Goal: Information Seeking & Learning: Learn about a topic

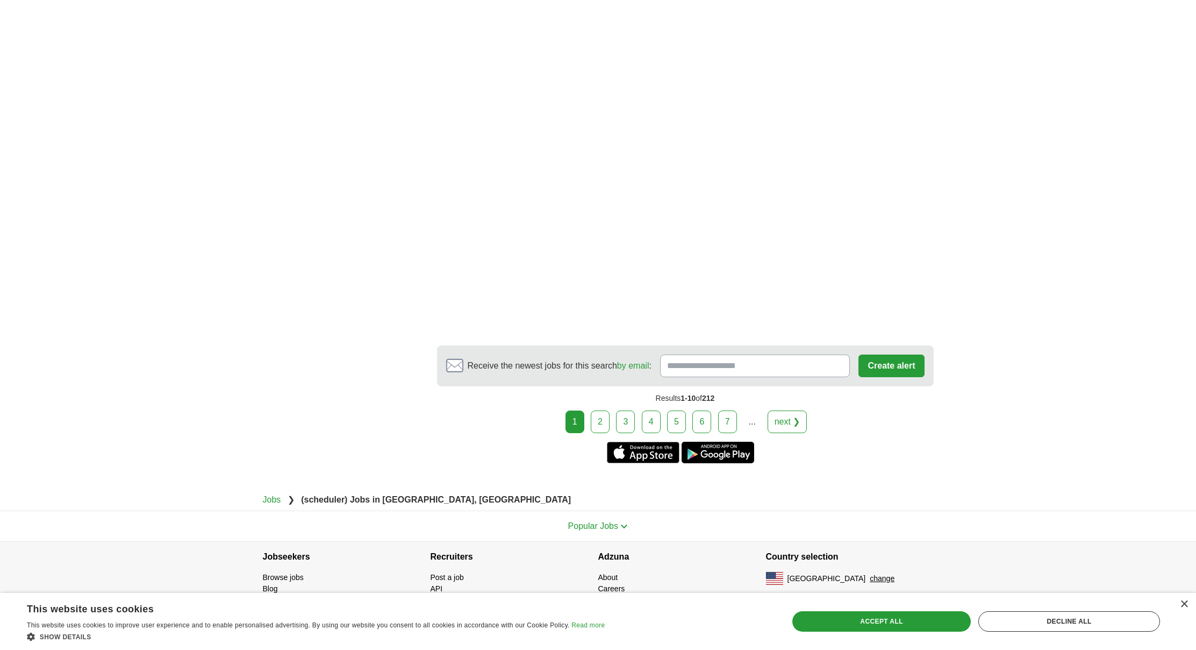
scroll to position [1471, 0]
click at [605, 433] on link "2" at bounding box center [600, 421] width 19 height 23
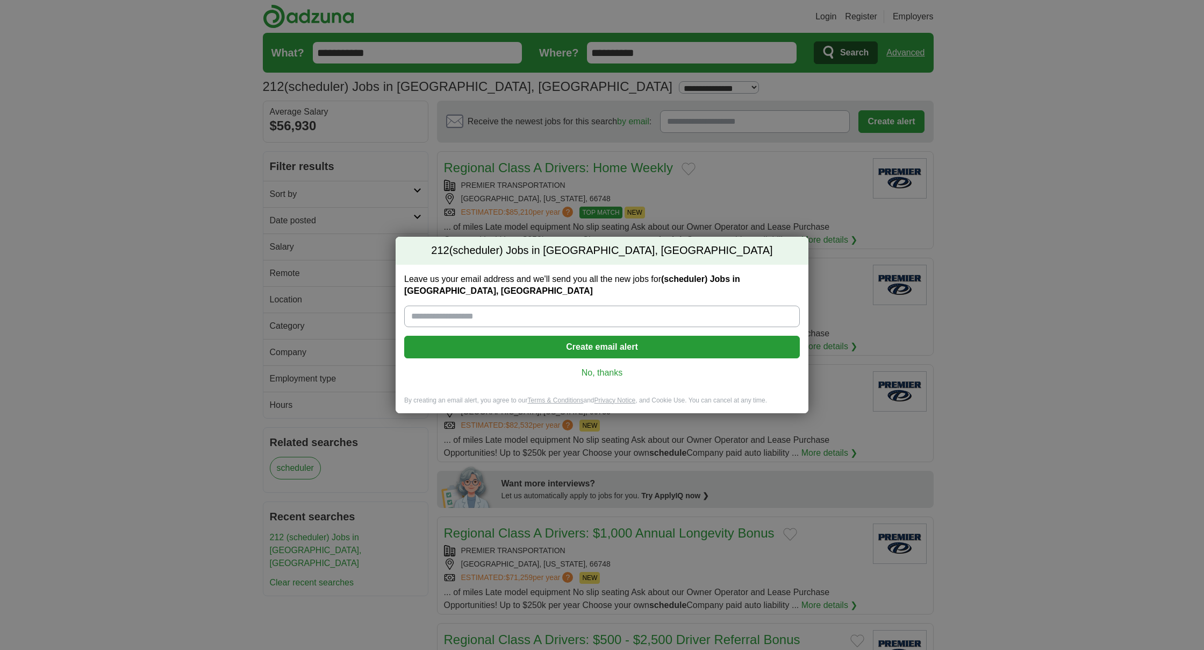
click at [612, 368] on link "No, thanks" at bounding box center [602, 373] width 379 height 12
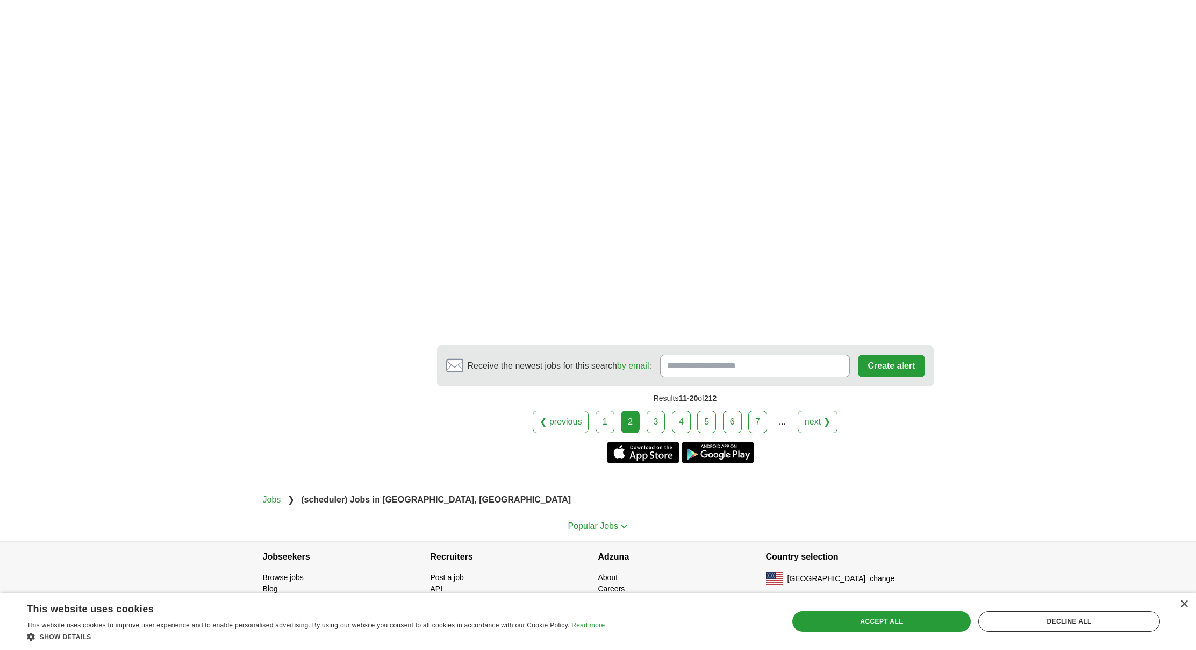
scroll to position [1617, 0]
click at [655, 433] on link "3" at bounding box center [656, 421] width 19 height 23
click at [678, 423] on link "4" at bounding box center [681, 421] width 19 height 23
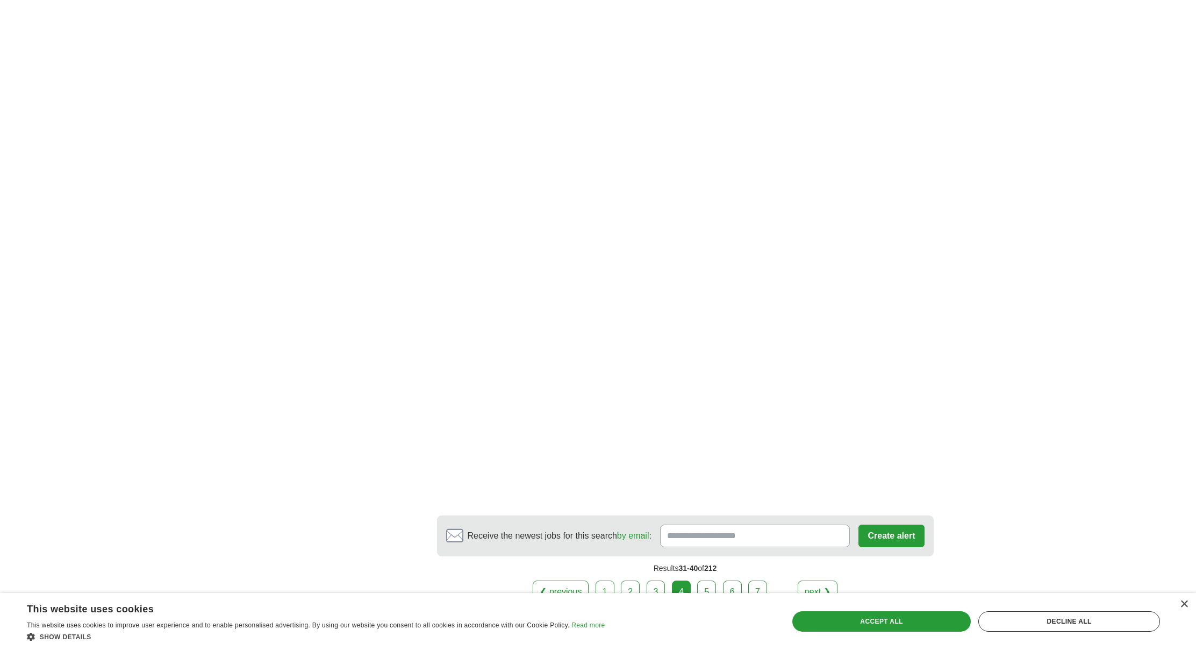
scroll to position [1635, 0]
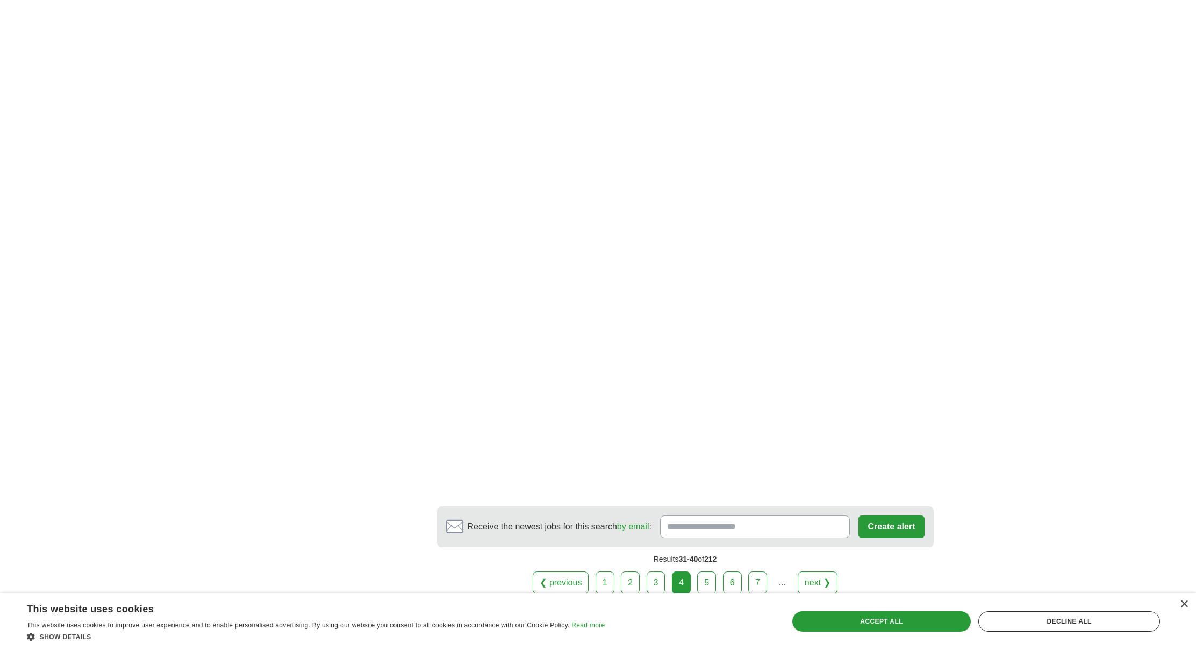
click at [704, 571] on link "5" at bounding box center [706, 582] width 19 height 23
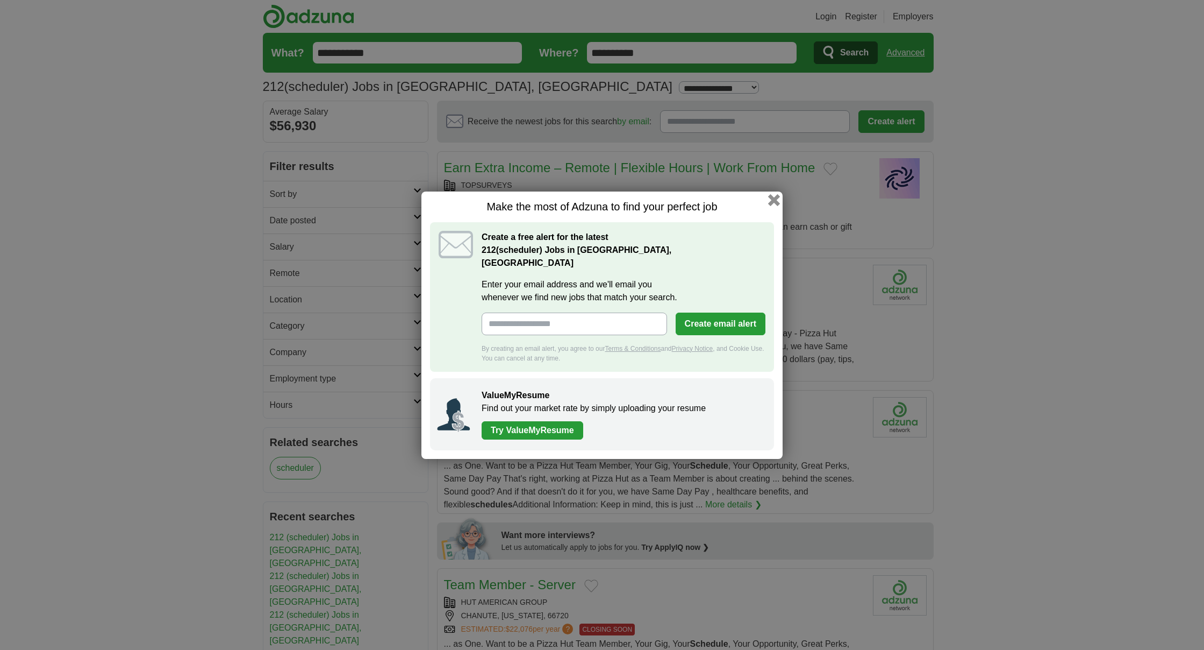
click at [774, 205] on button "button" at bounding box center [774, 200] width 12 height 12
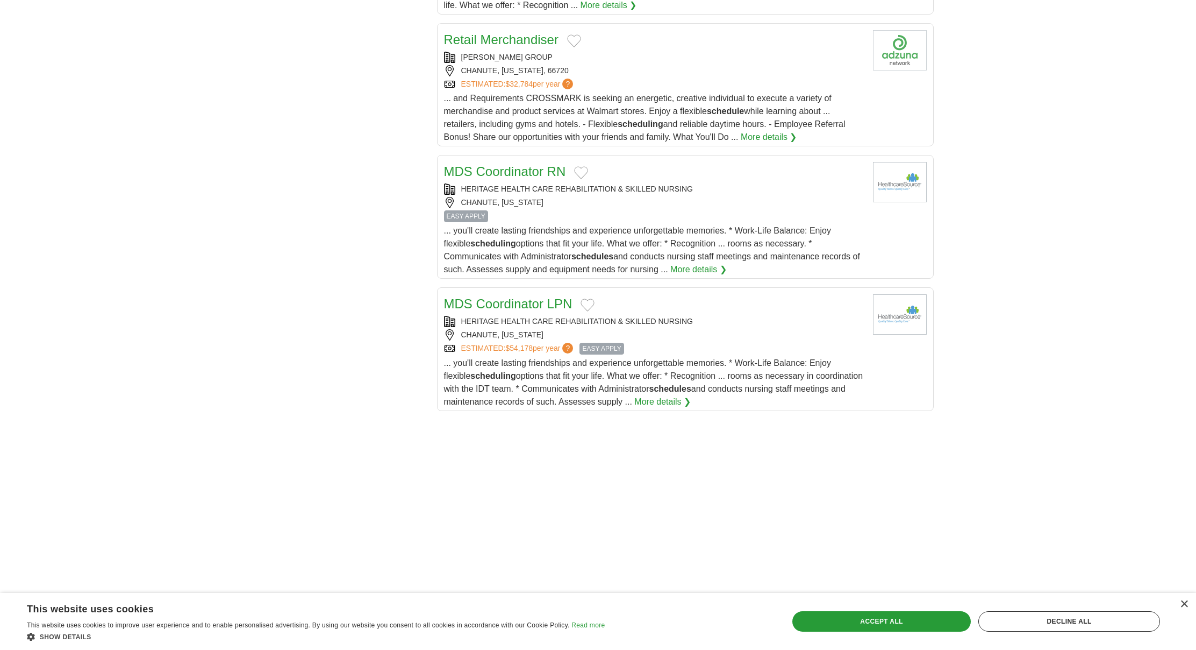
scroll to position [1102, 0]
click at [538, 174] on link "MDS Coordinator RN" at bounding box center [505, 169] width 122 height 15
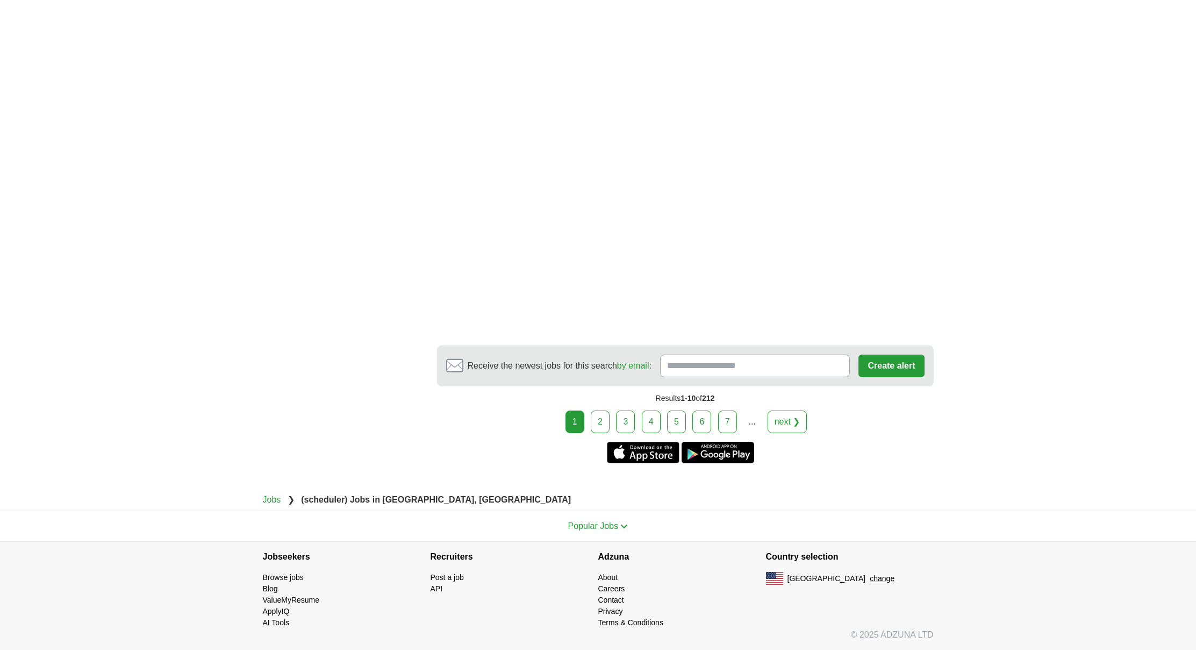
scroll to position [1618, 0]
click at [604, 433] on link "2" at bounding box center [600, 421] width 19 height 23
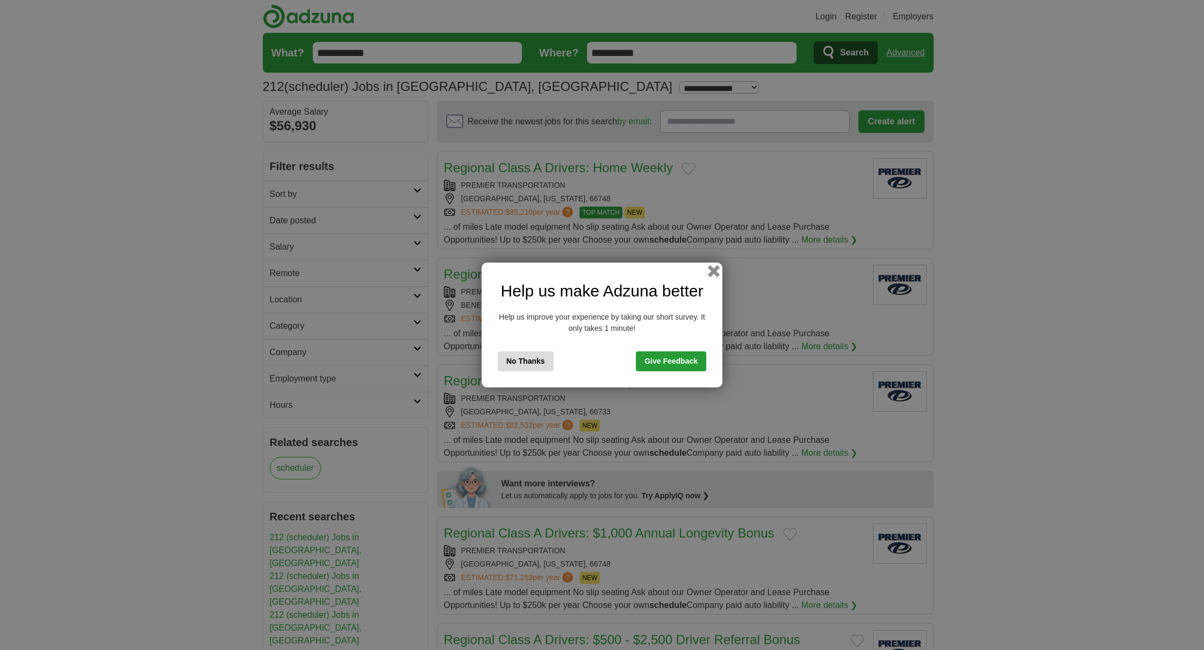
click at [715, 273] on button "button" at bounding box center [714, 271] width 12 height 12
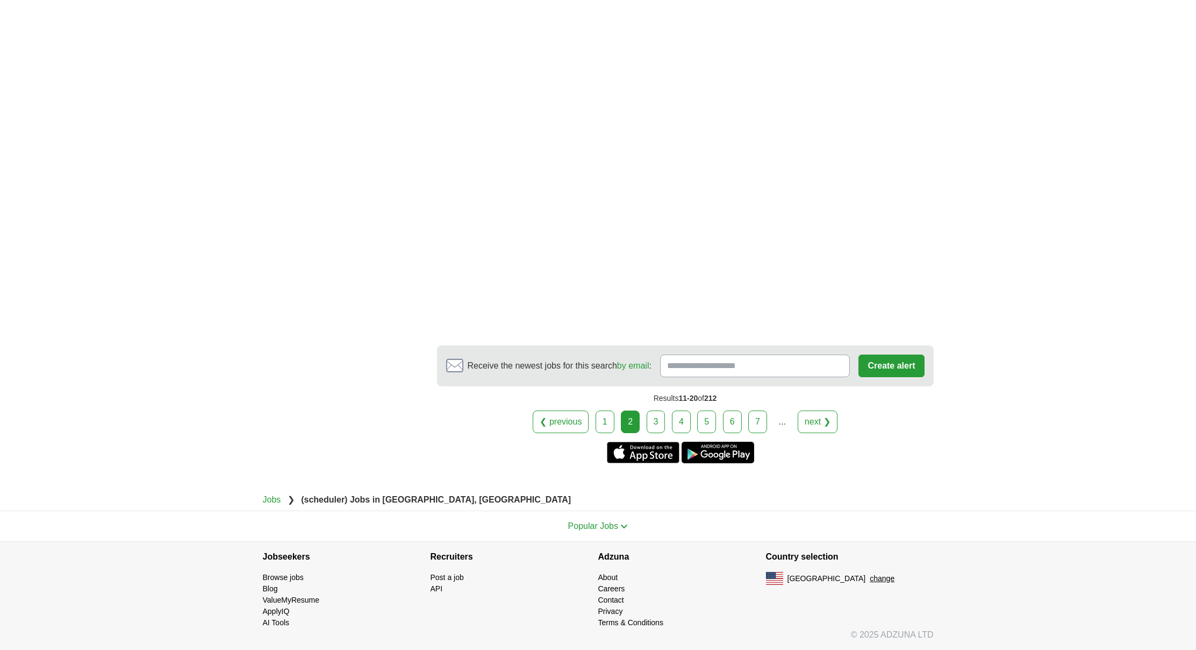
scroll to position [1659, 0]
click at [656, 433] on link "3" at bounding box center [656, 421] width 19 height 23
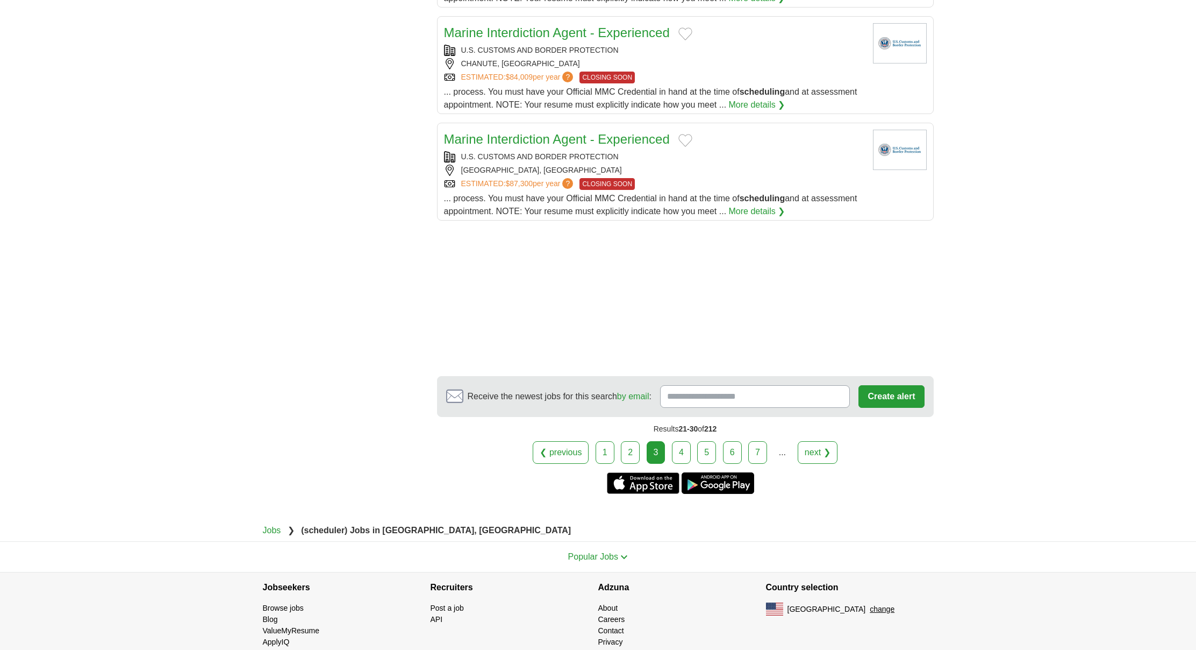
scroll to position [1172, 0]
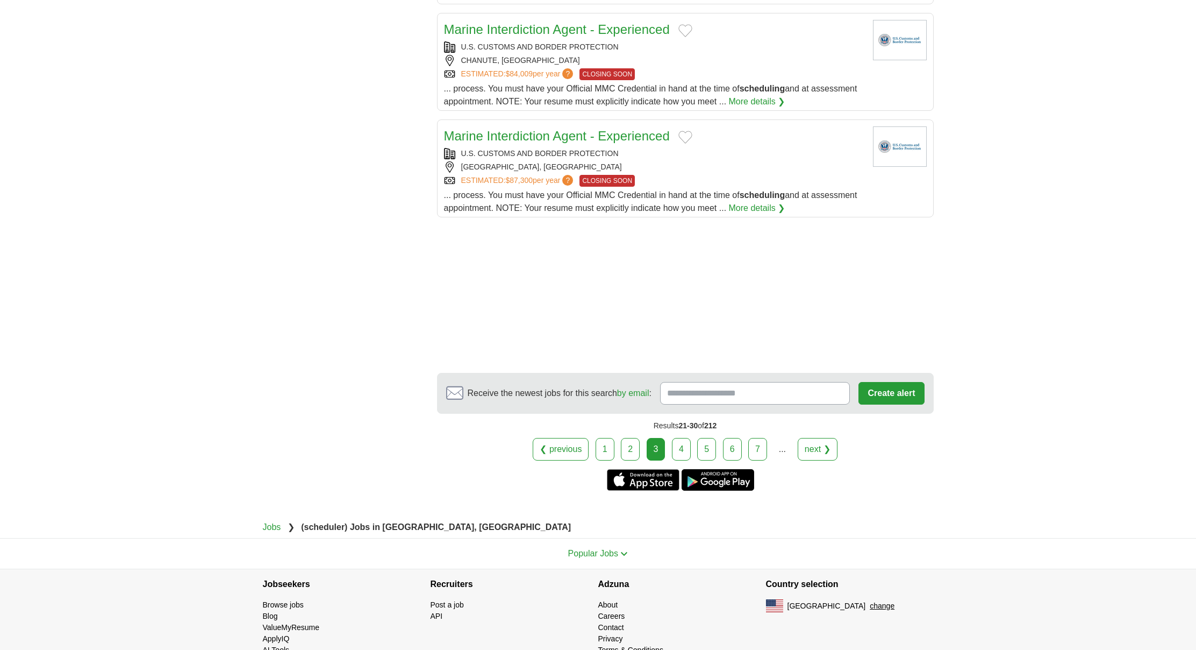
click at [681, 460] on link "4" at bounding box center [681, 449] width 19 height 23
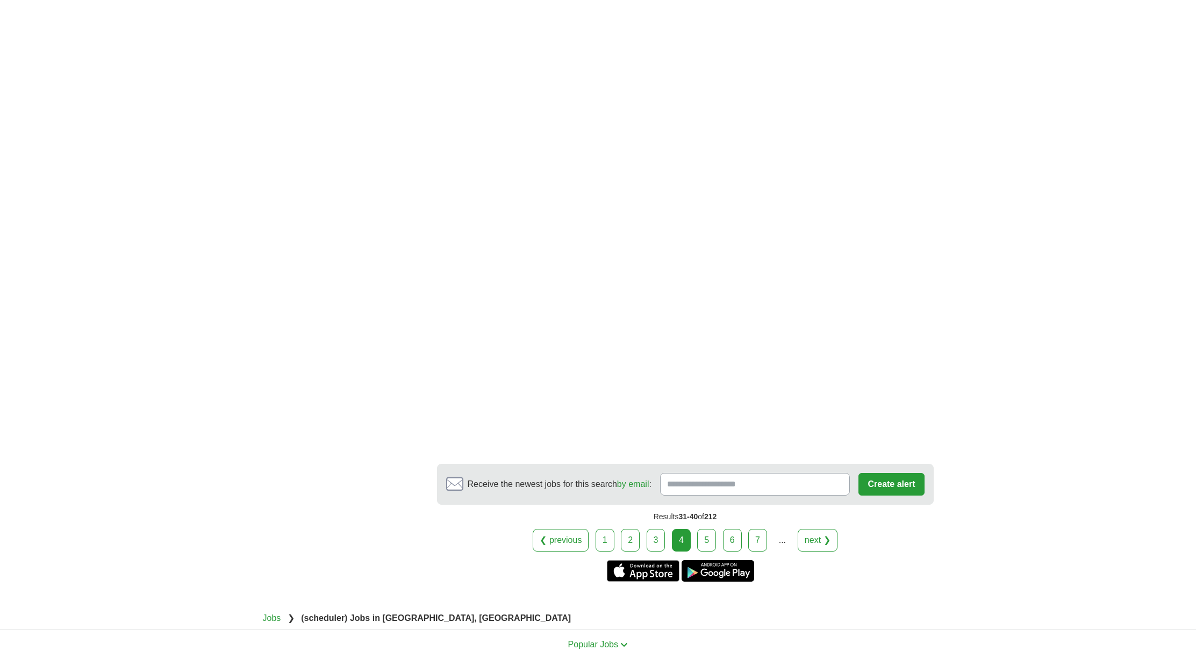
scroll to position [1492, 0]
click at [706, 525] on link "5" at bounding box center [706, 536] width 19 height 23
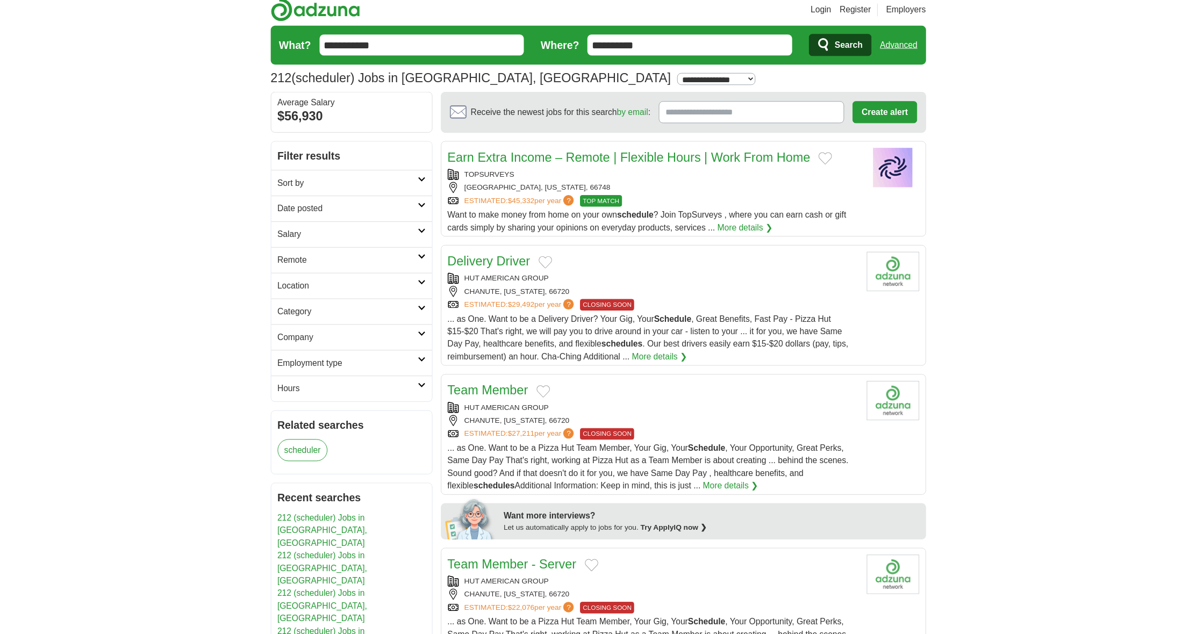
scroll to position [10, 1]
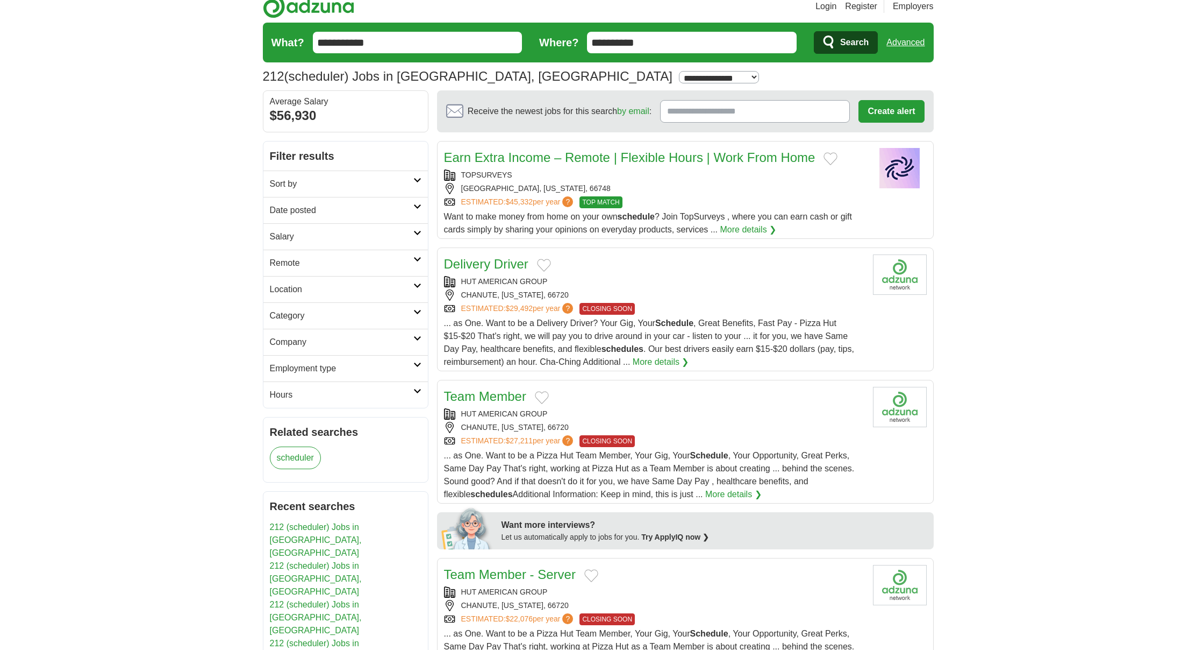
click at [896, 175] on img at bounding box center [900, 168] width 54 height 40
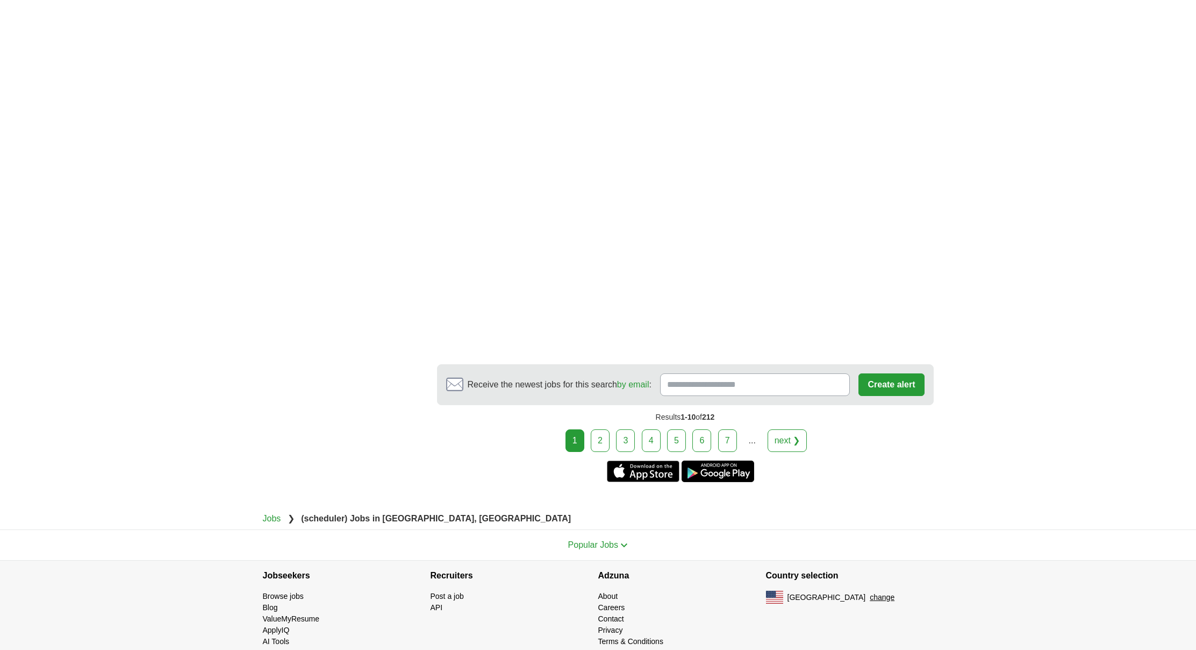
scroll to position [1664, 0]
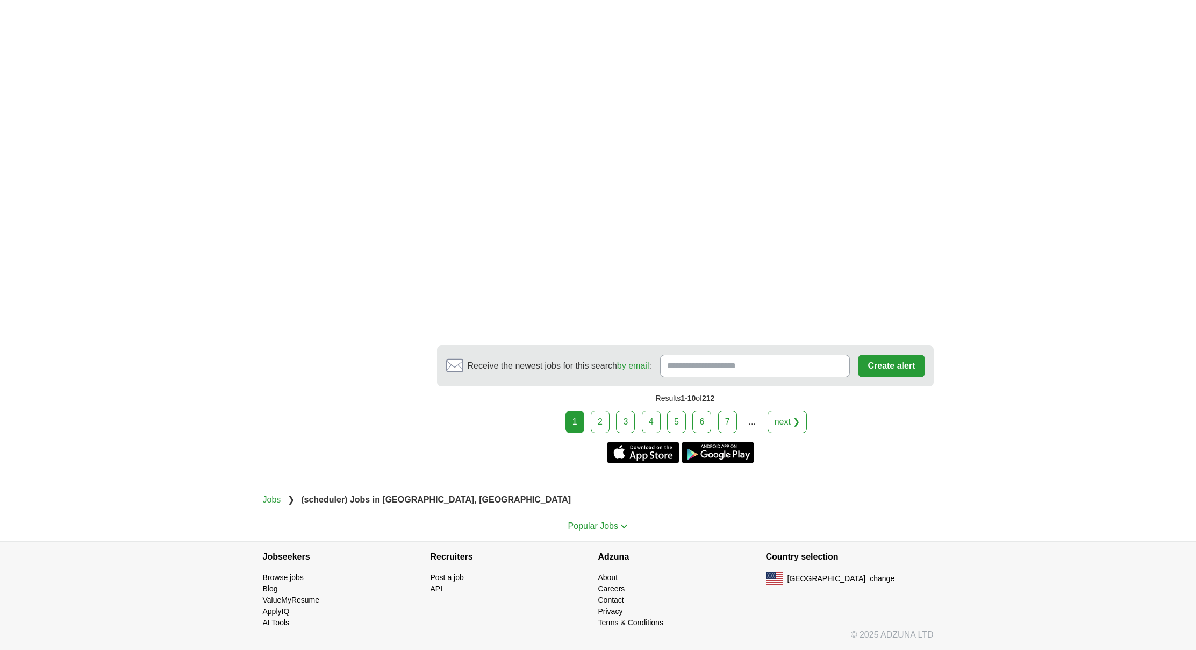
click at [650, 433] on link "4" at bounding box center [651, 421] width 19 height 23
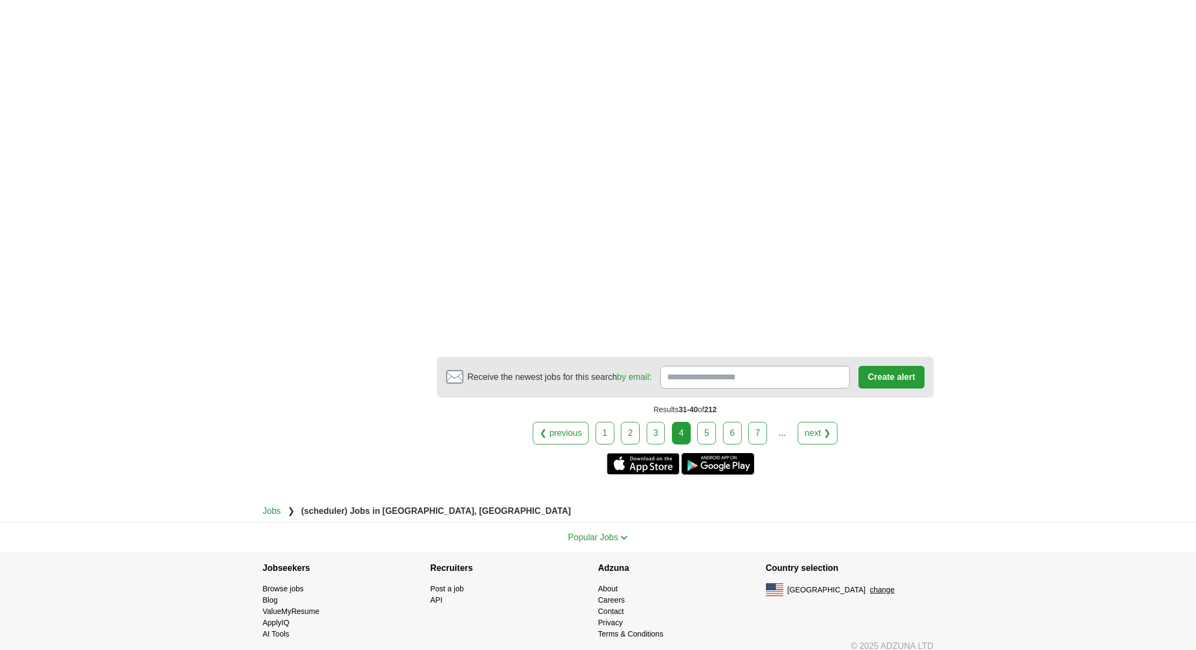
scroll to position [1656, 0]
click at [707, 423] on link "5" at bounding box center [706, 434] width 19 height 23
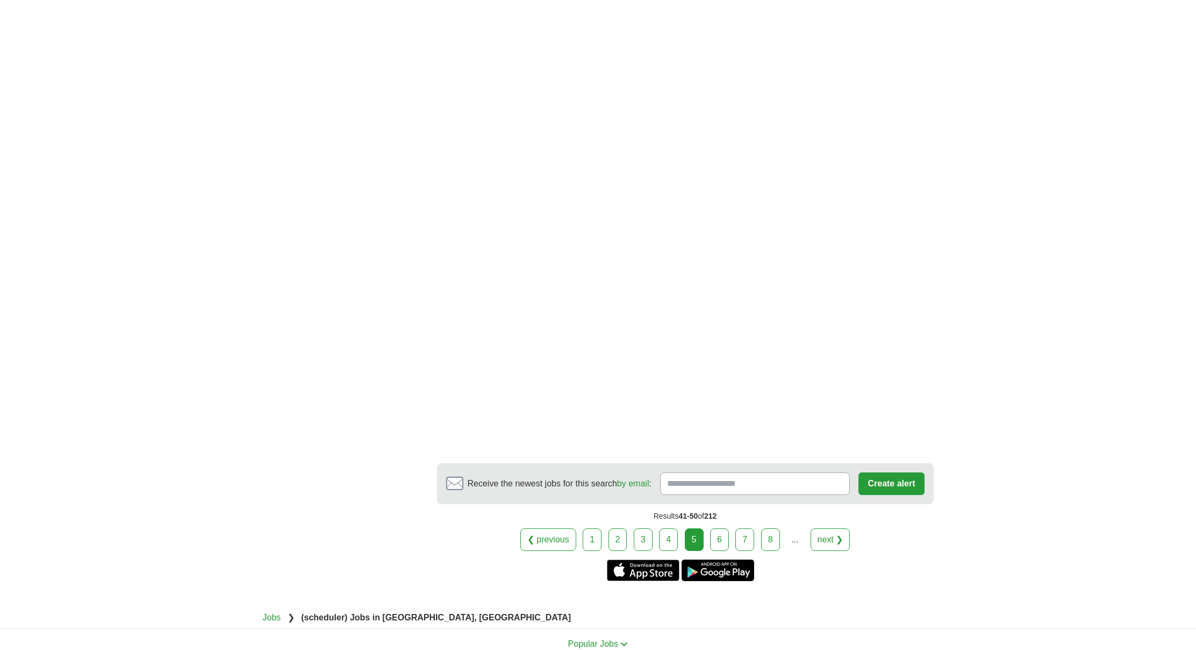
scroll to position [1783, 0]
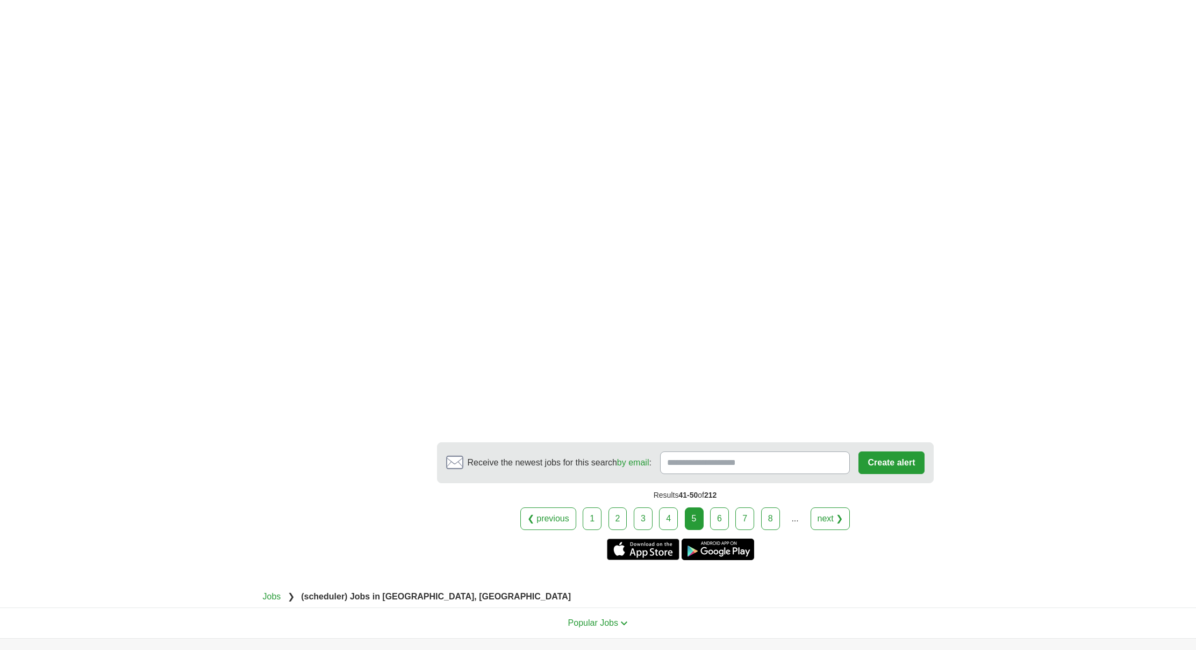
click at [716, 523] on link "6" at bounding box center [719, 518] width 19 height 23
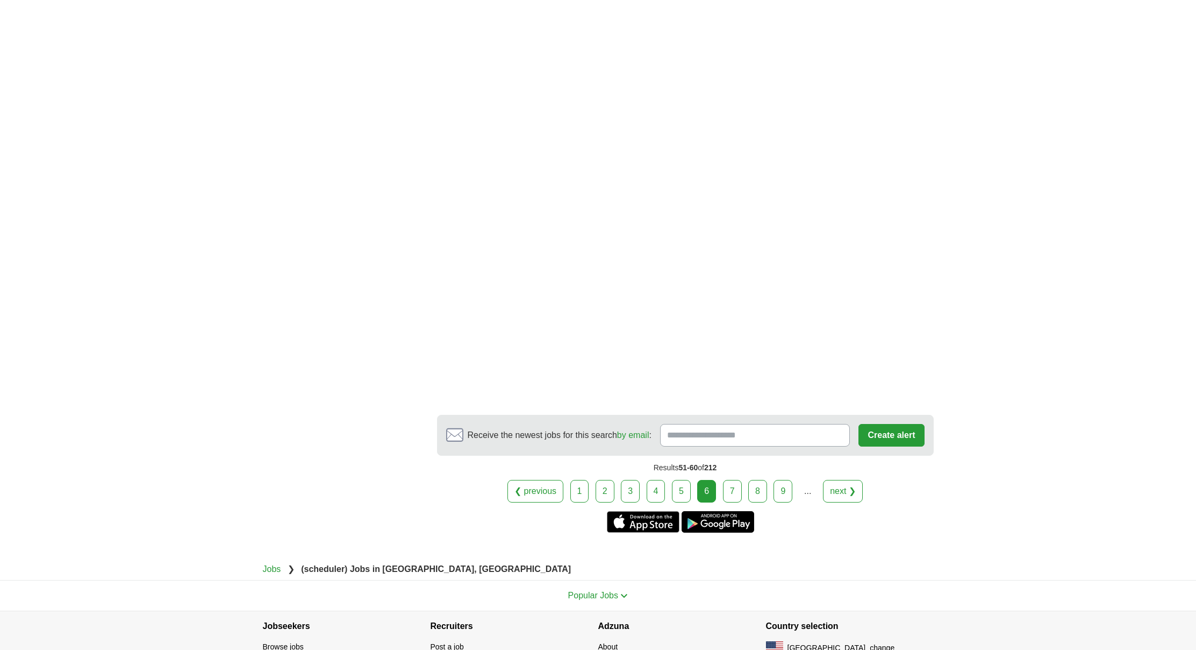
scroll to position [1865, 0]
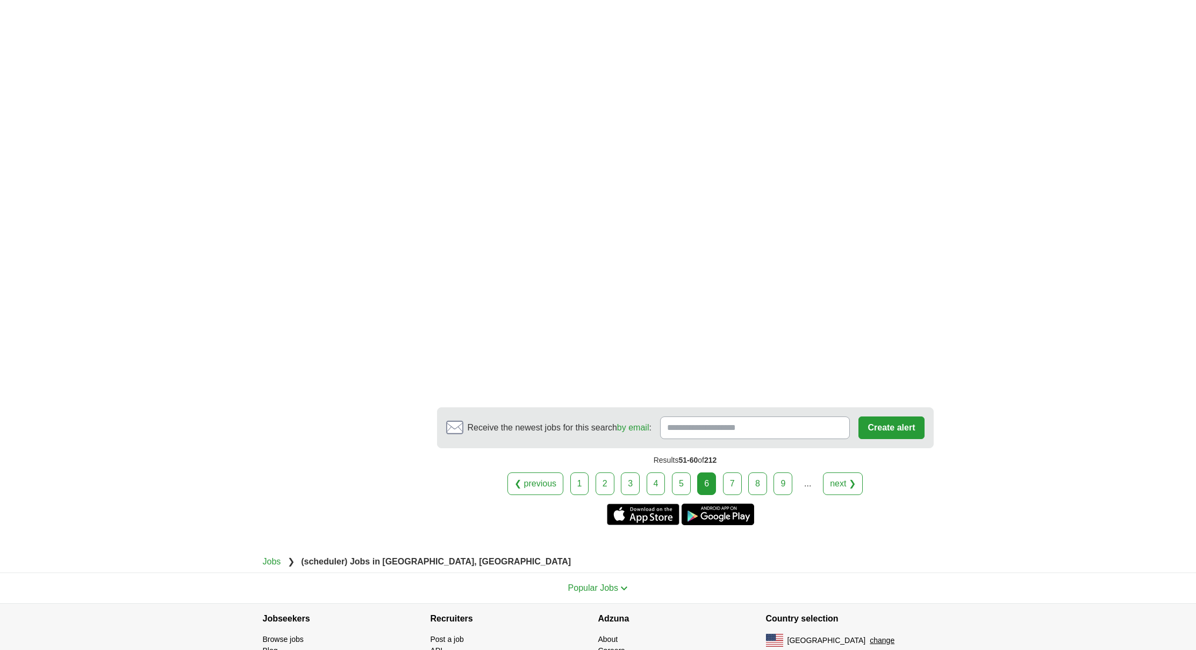
click at [735, 472] on link "7" at bounding box center [732, 483] width 19 height 23
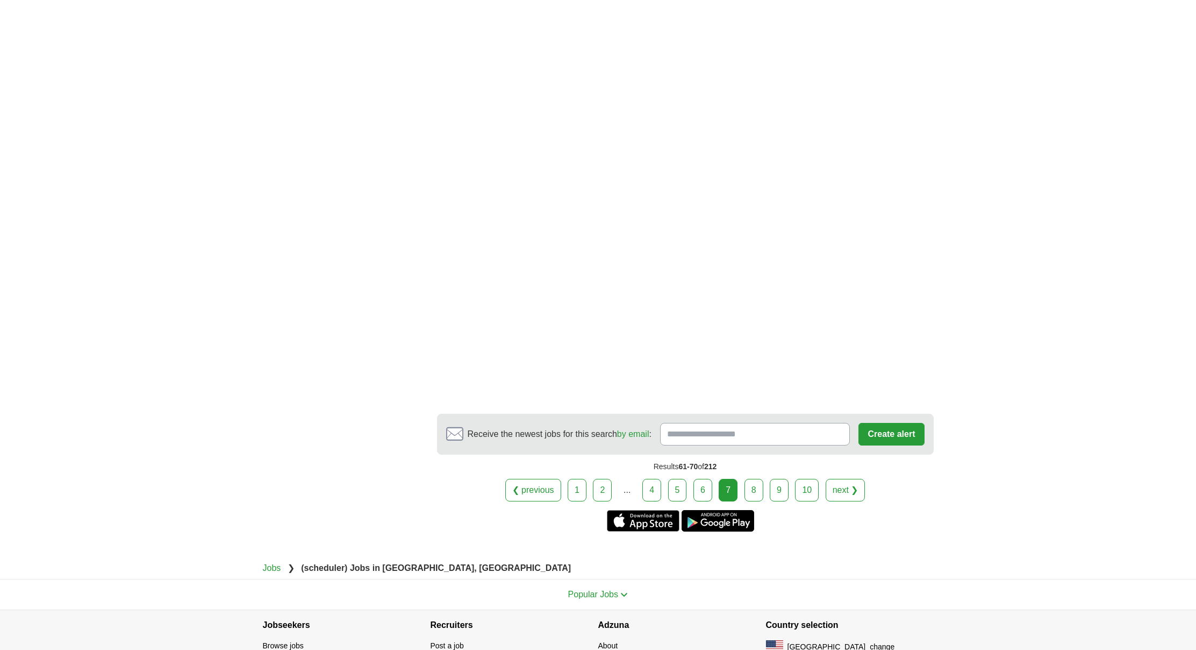
scroll to position [1858, 0]
click at [753, 490] on link "8" at bounding box center [754, 488] width 19 height 23
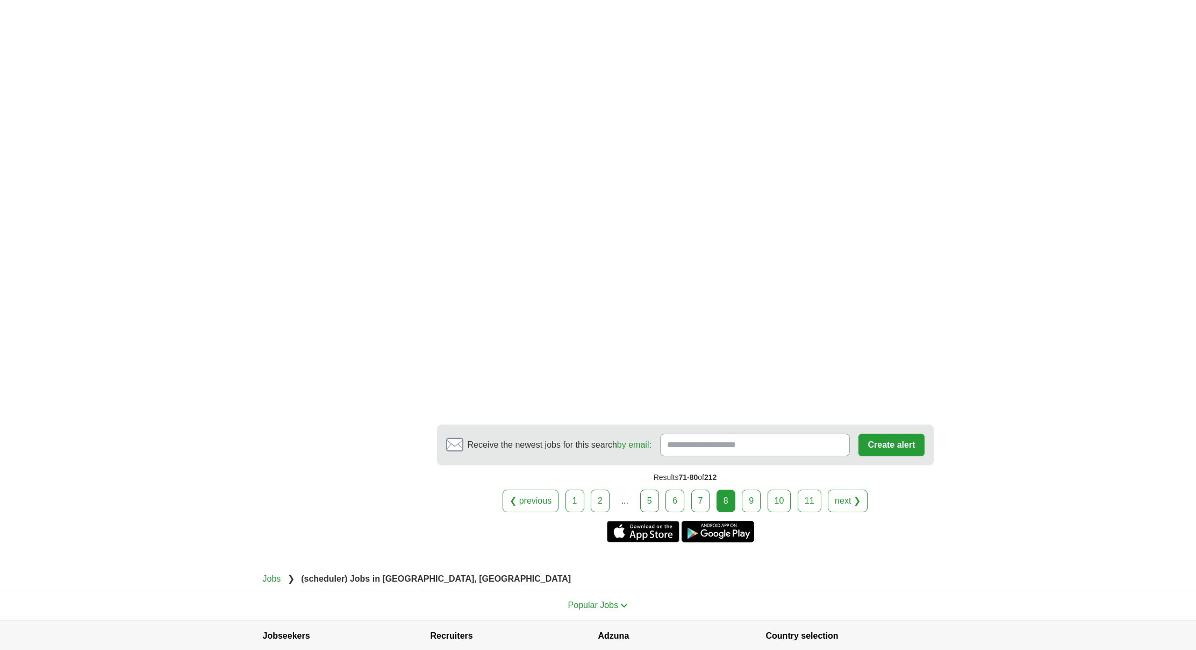
scroll to position [1774, 0]
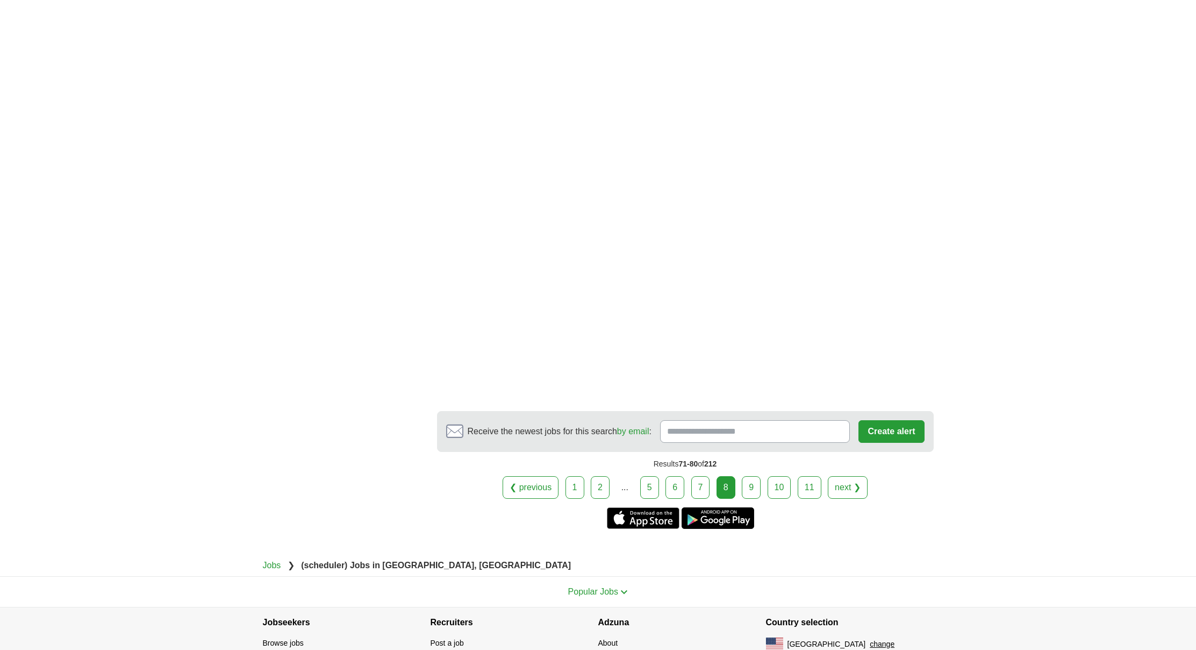
click at [751, 476] on link "9" at bounding box center [751, 487] width 19 height 23
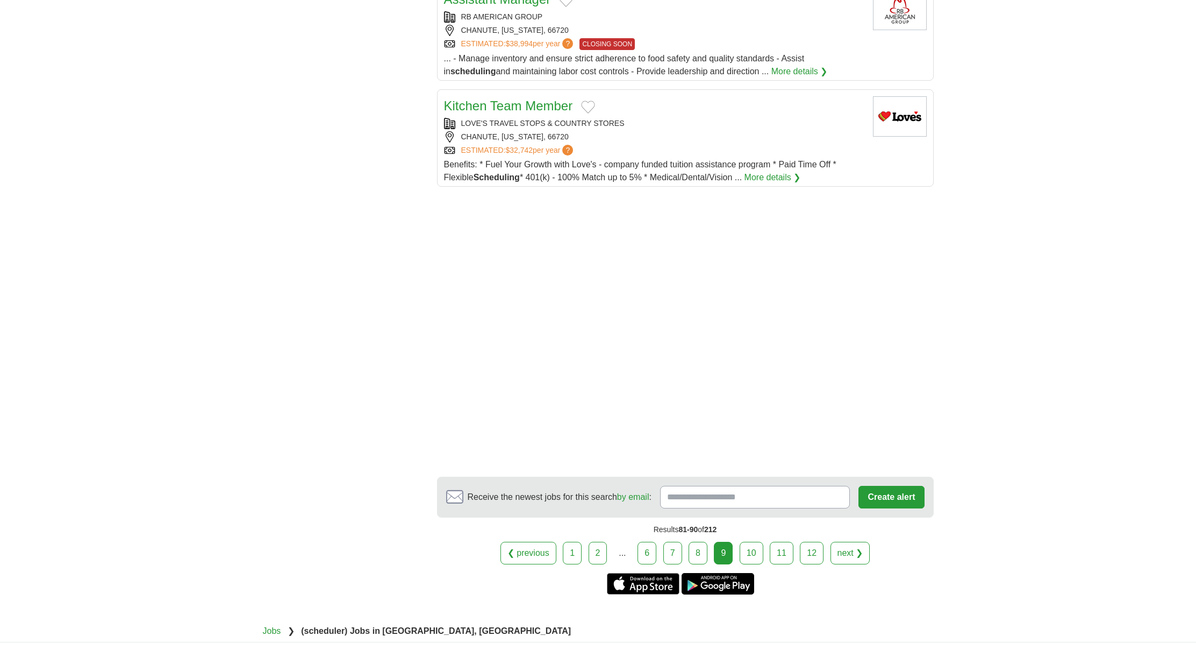
scroll to position [1210, 0]
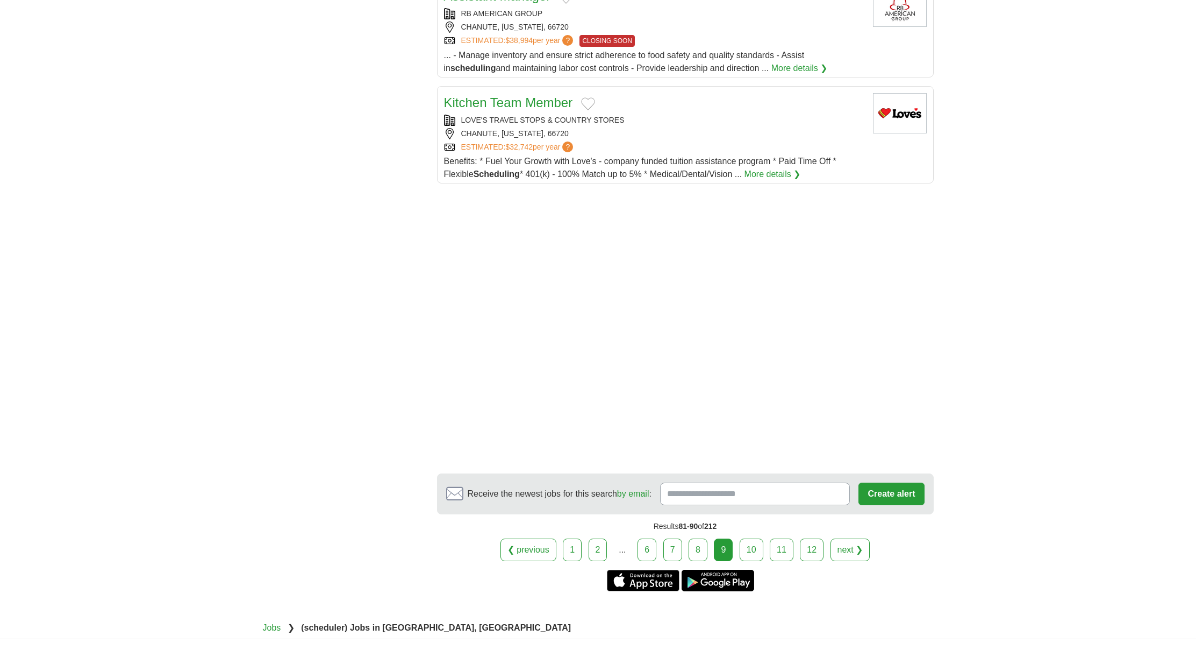
click at [746, 538] on link "10" at bounding box center [752, 549] width 24 height 23
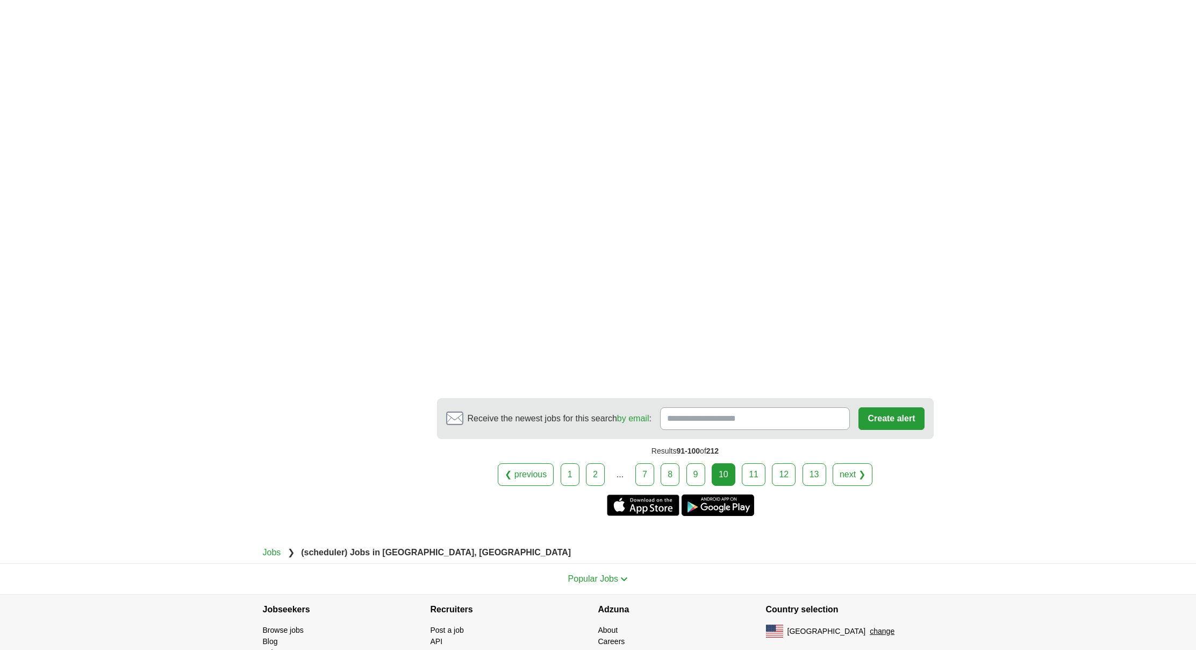
scroll to position [1610, 0]
click at [753, 479] on link "11" at bounding box center [754, 476] width 24 height 23
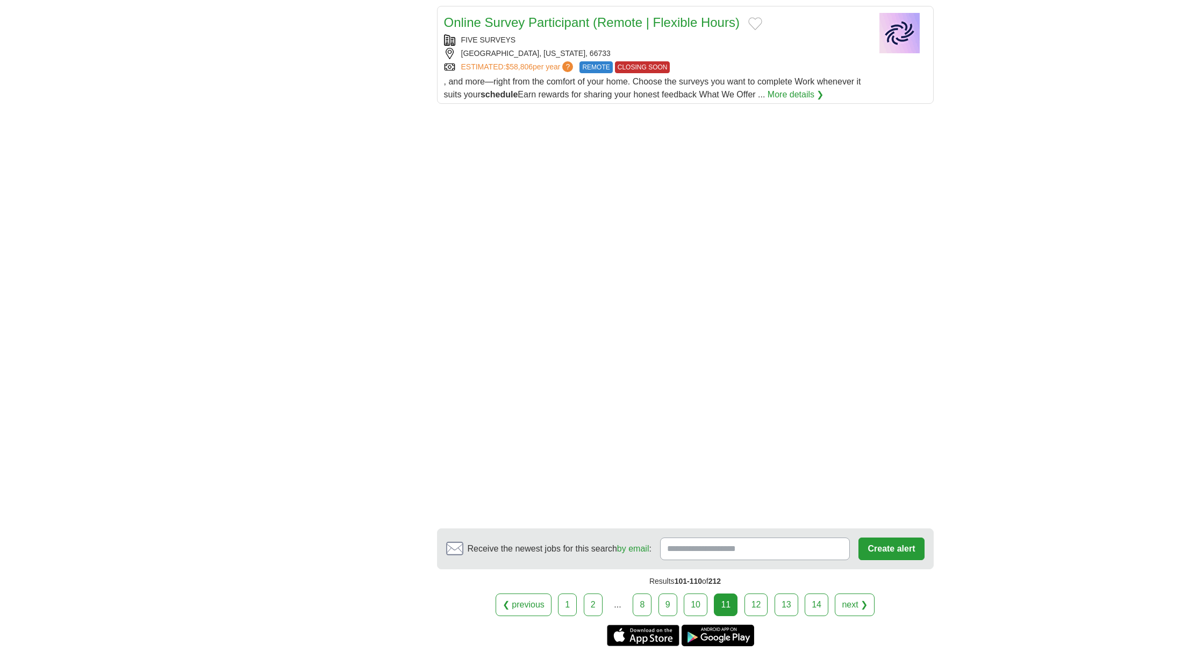
scroll to position [1414, 0]
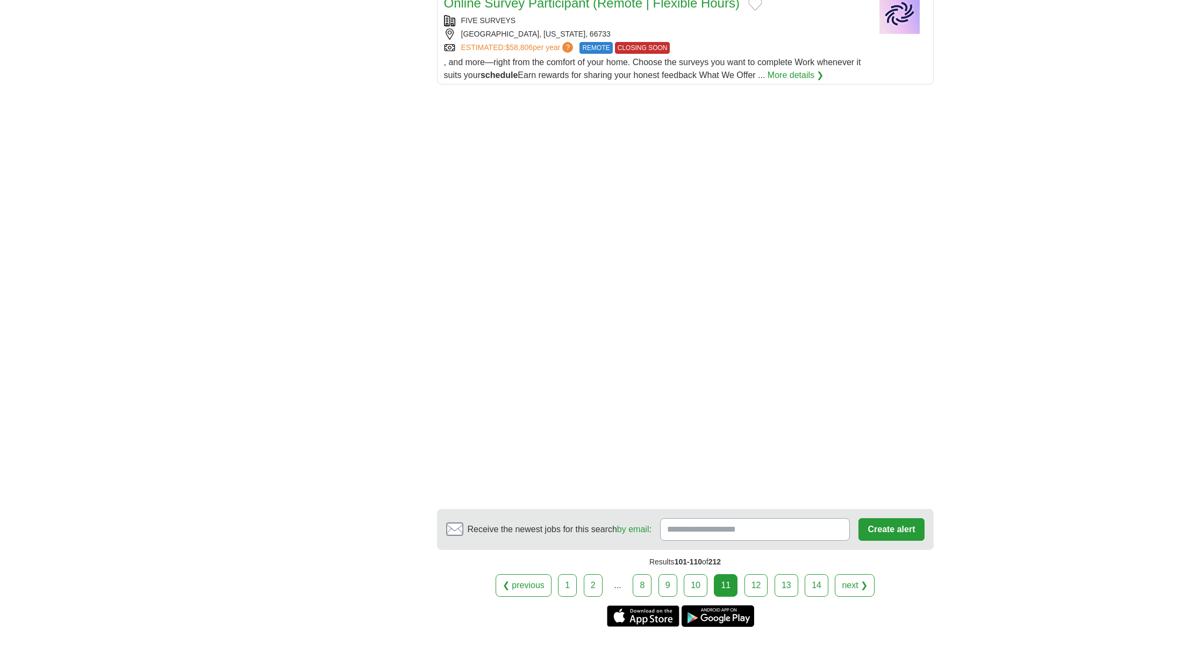
click at [757, 574] on link "12" at bounding box center [757, 585] width 24 height 23
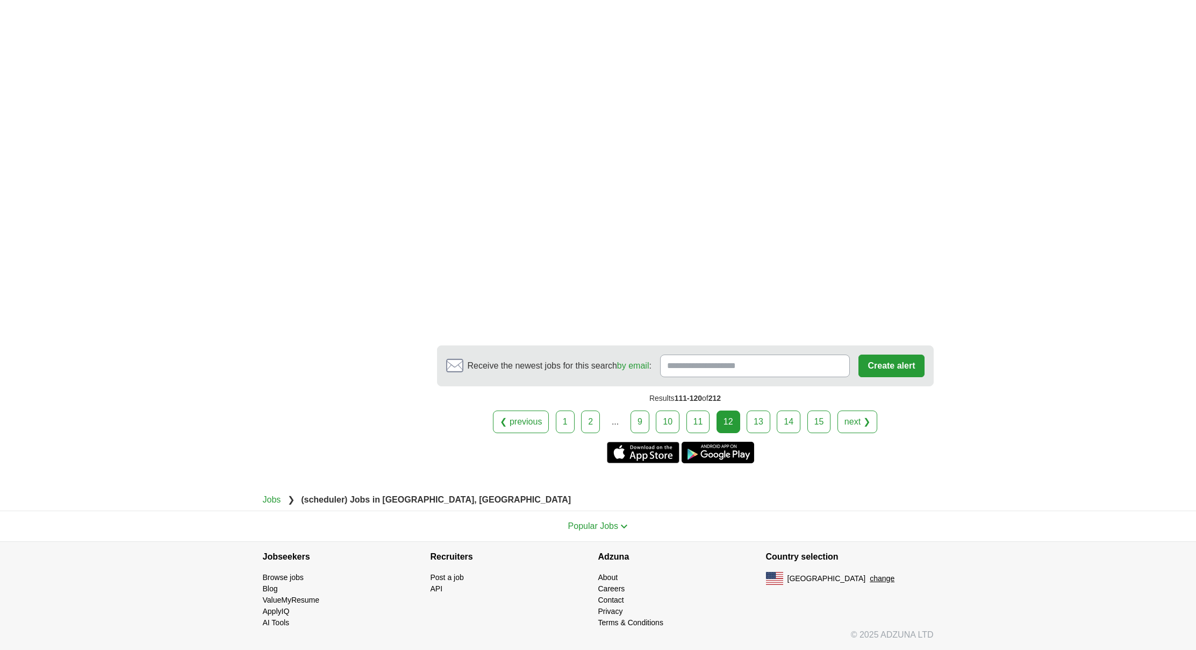
scroll to position [1550, 0]
click at [760, 422] on link "13" at bounding box center [759, 421] width 24 height 23
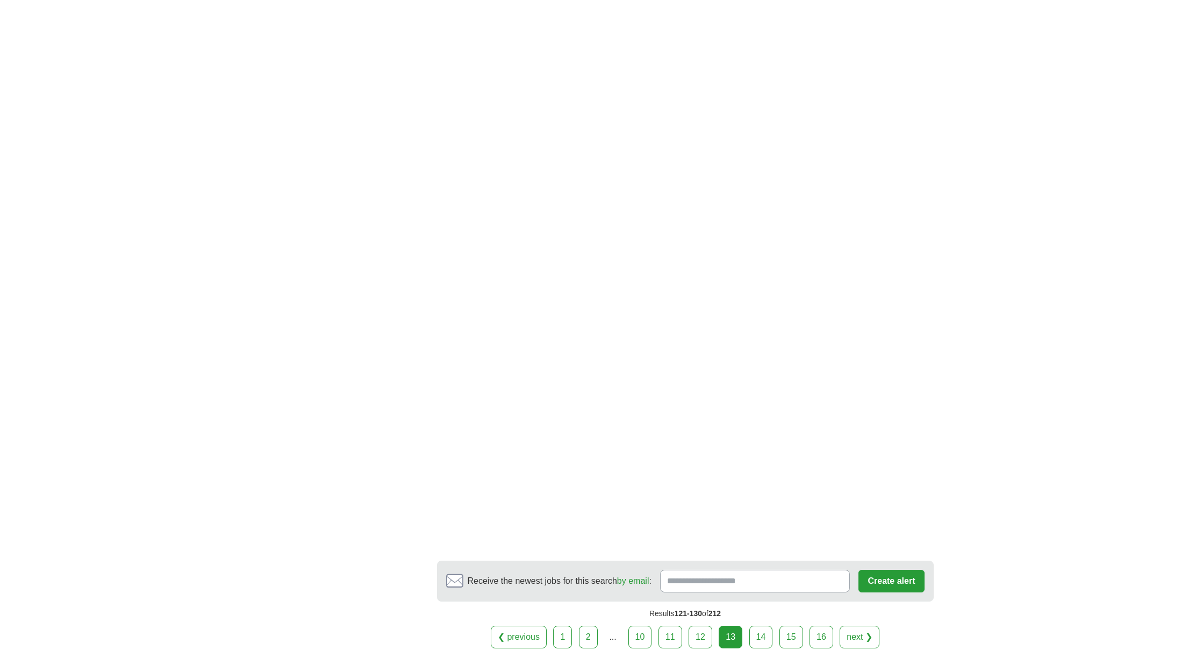
scroll to position [1616, 0]
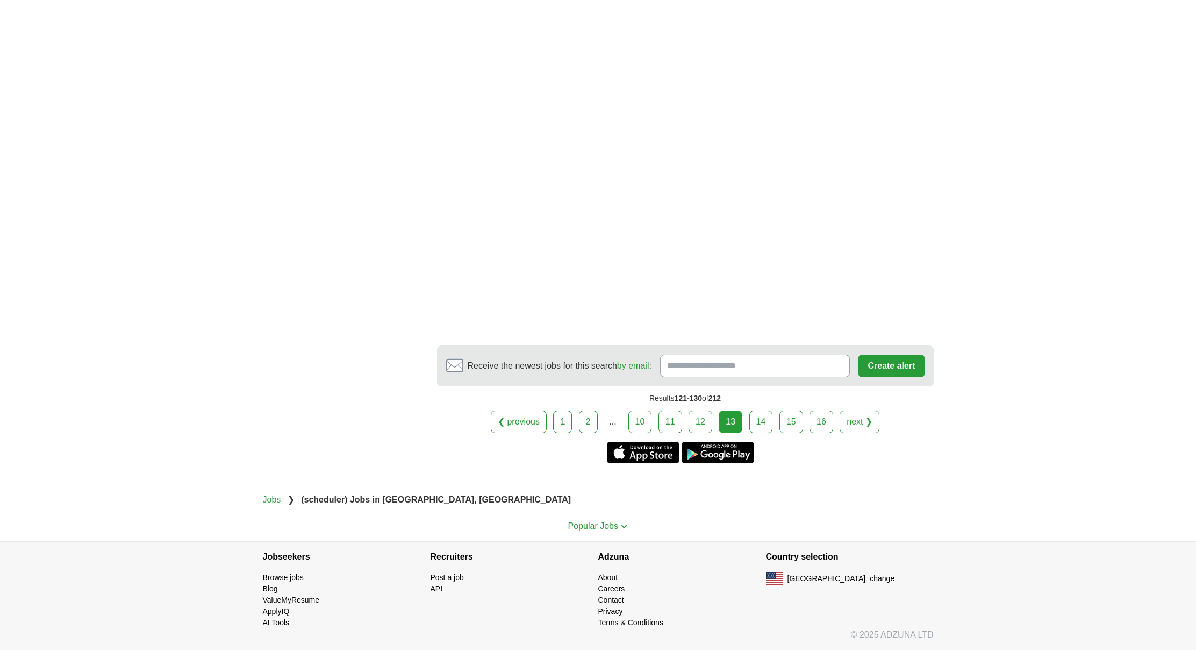
scroll to position [1779, 0]
click at [758, 419] on link "14" at bounding box center [762, 421] width 24 height 23
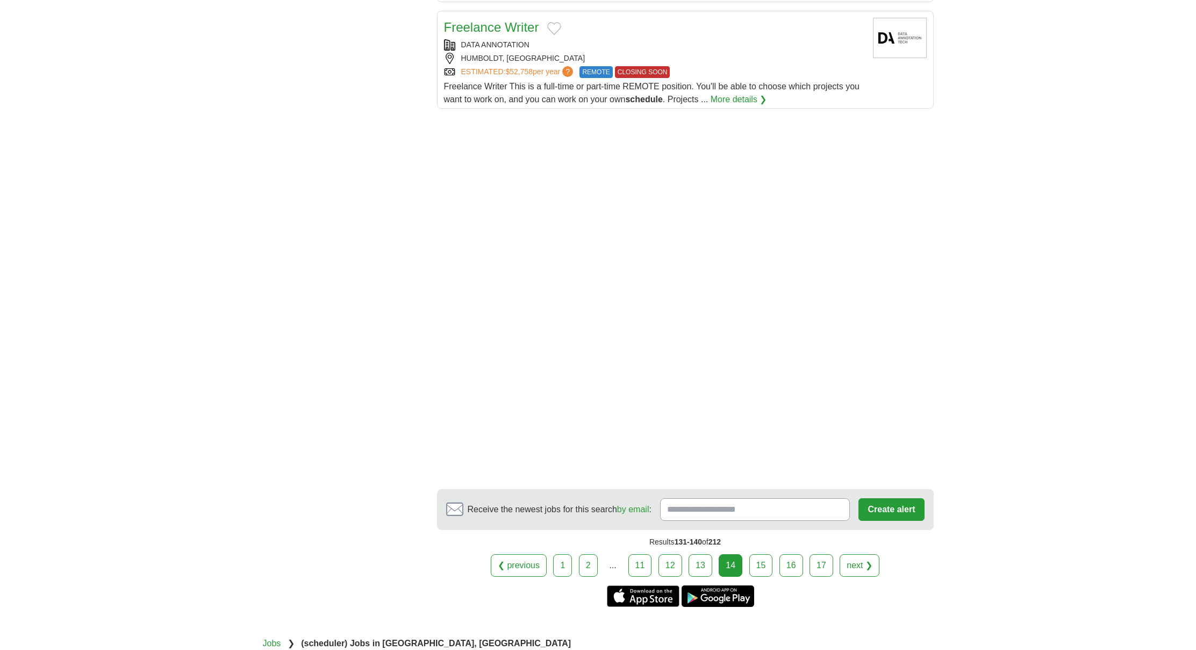
scroll to position [1404, 0]
click at [757, 563] on link "15" at bounding box center [762, 564] width 24 height 23
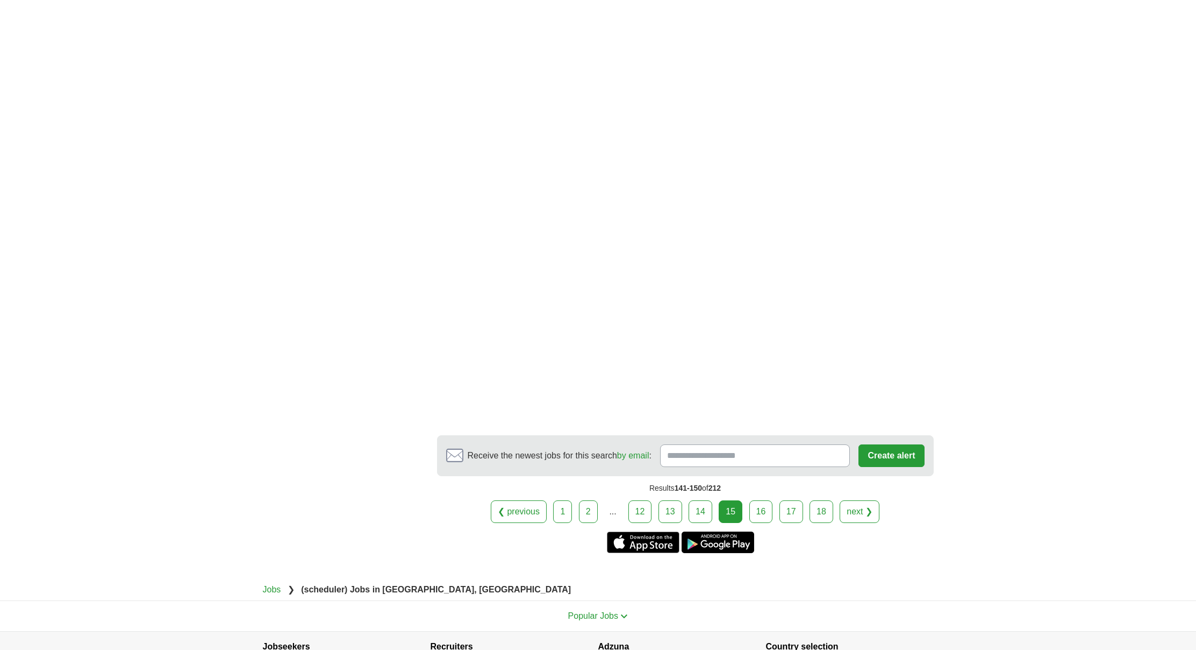
scroll to position [1624, 0]
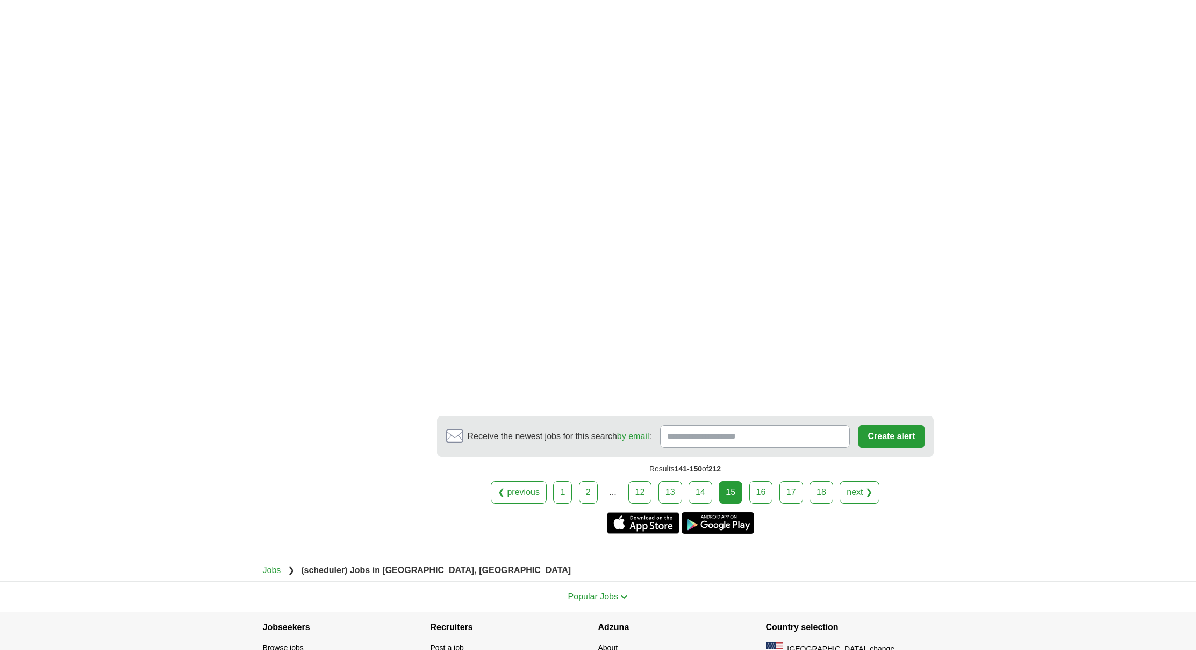
click at [763, 499] on link "16" at bounding box center [762, 492] width 24 height 23
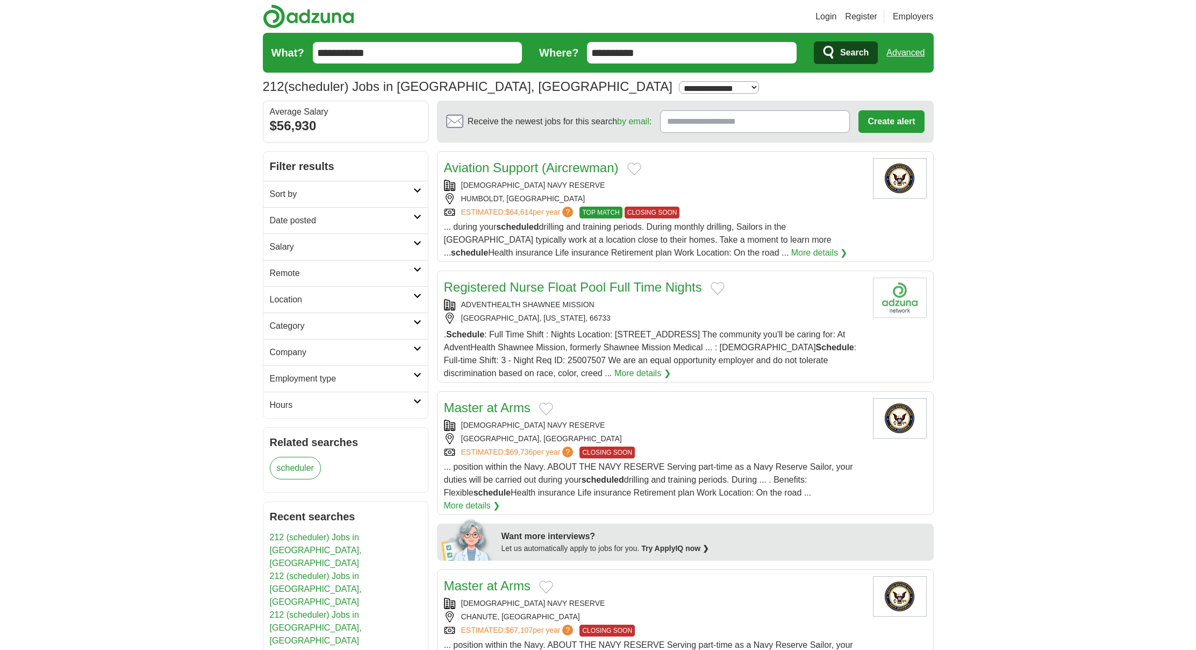
scroll to position [-2, 1]
click at [769, 437] on div "[GEOGRAPHIC_DATA], [GEOGRAPHIC_DATA]" at bounding box center [654, 438] width 420 height 11
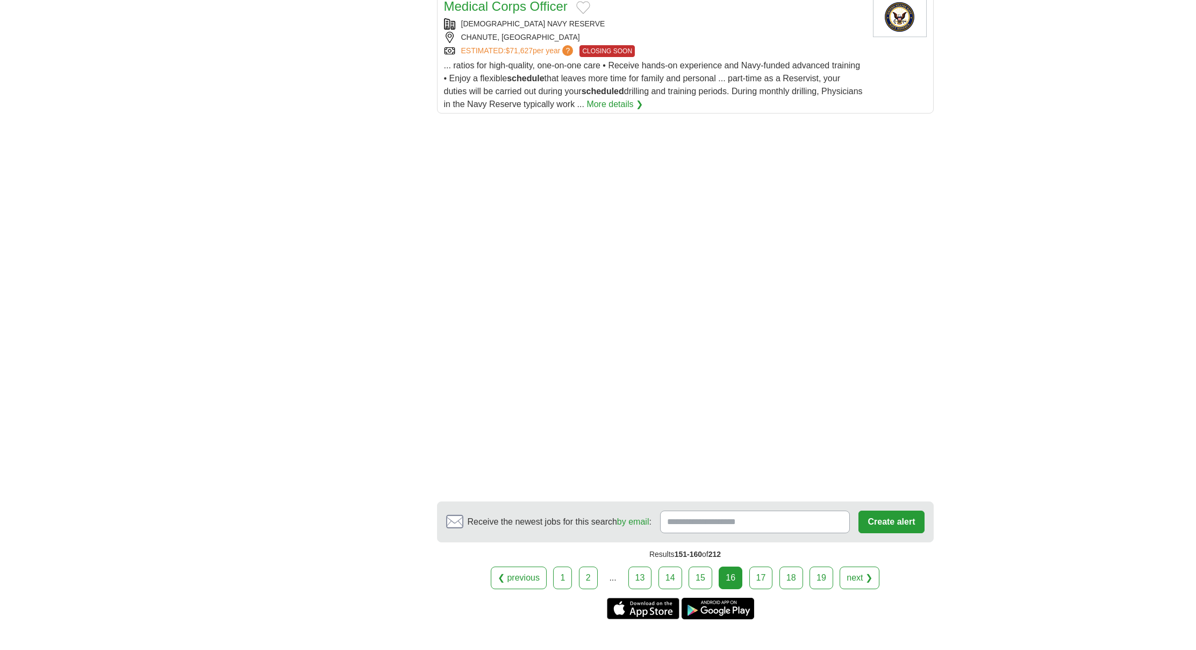
scroll to position [1428, 0]
click at [764, 563] on link "17" at bounding box center [762, 574] width 24 height 23
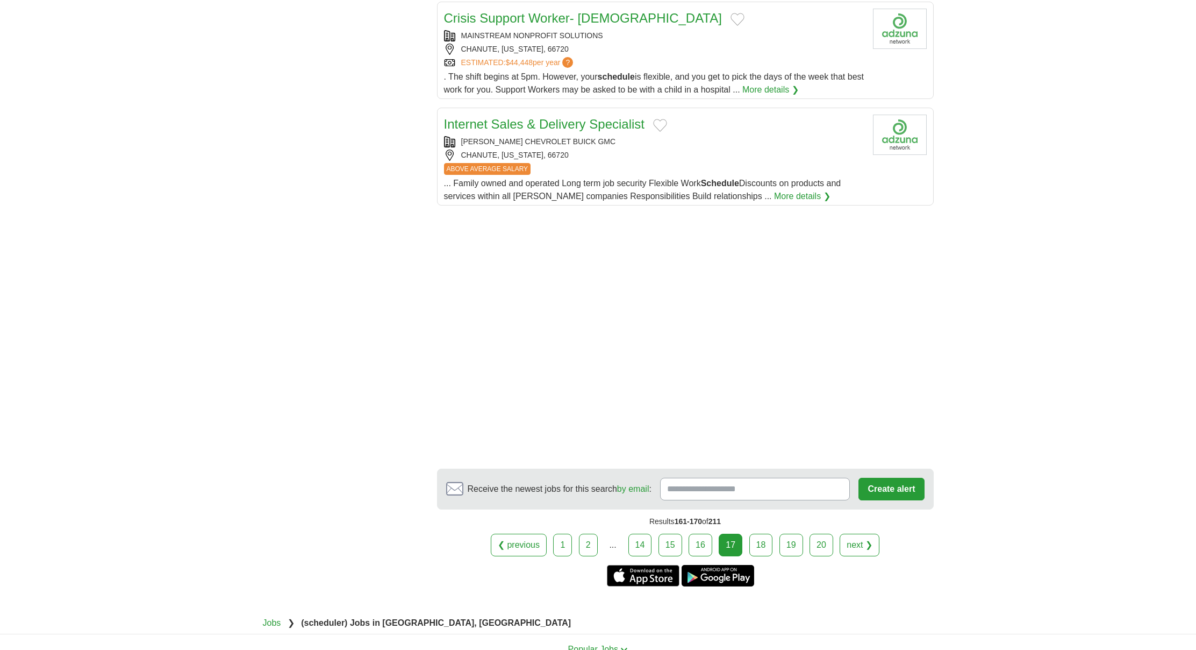
scroll to position [1202, 0]
click at [766, 537] on link "18" at bounding box center [762, 544] width 24 height 23
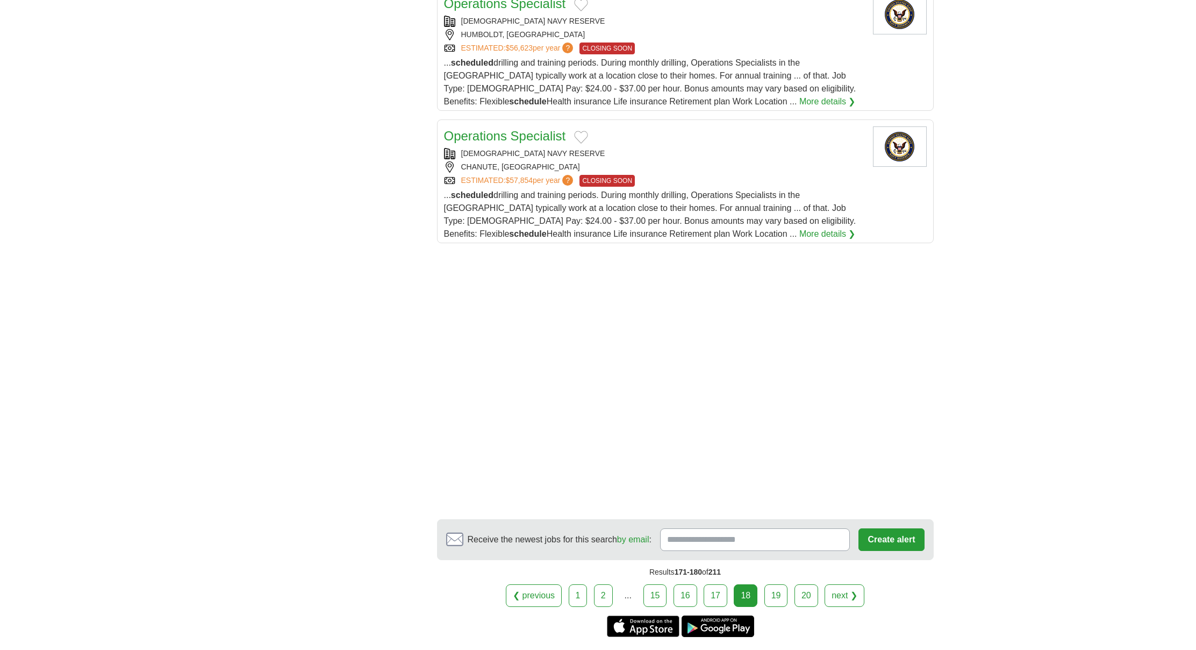
scroll to position [1281, 0]
click at [773, 583] on link "19" at bounding box center [777, 594] width 24 height 23
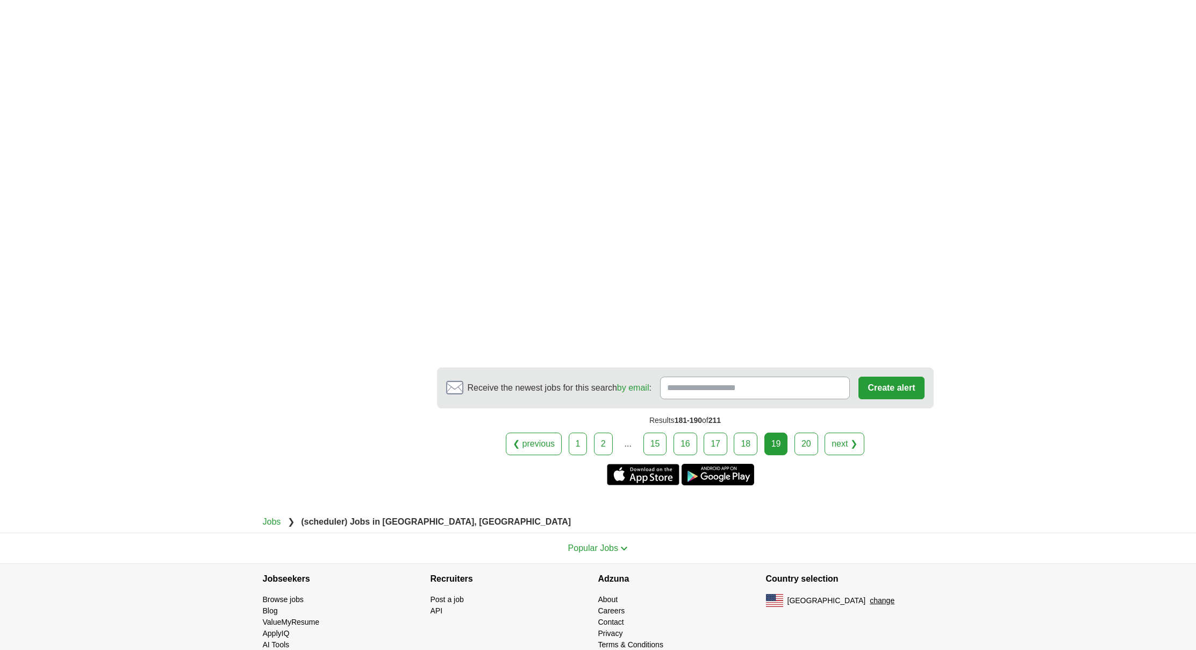
scroll to position [1652, 0]
click at [808, 453] on link "20" at bounding box center [807, 441] width 24 height 23
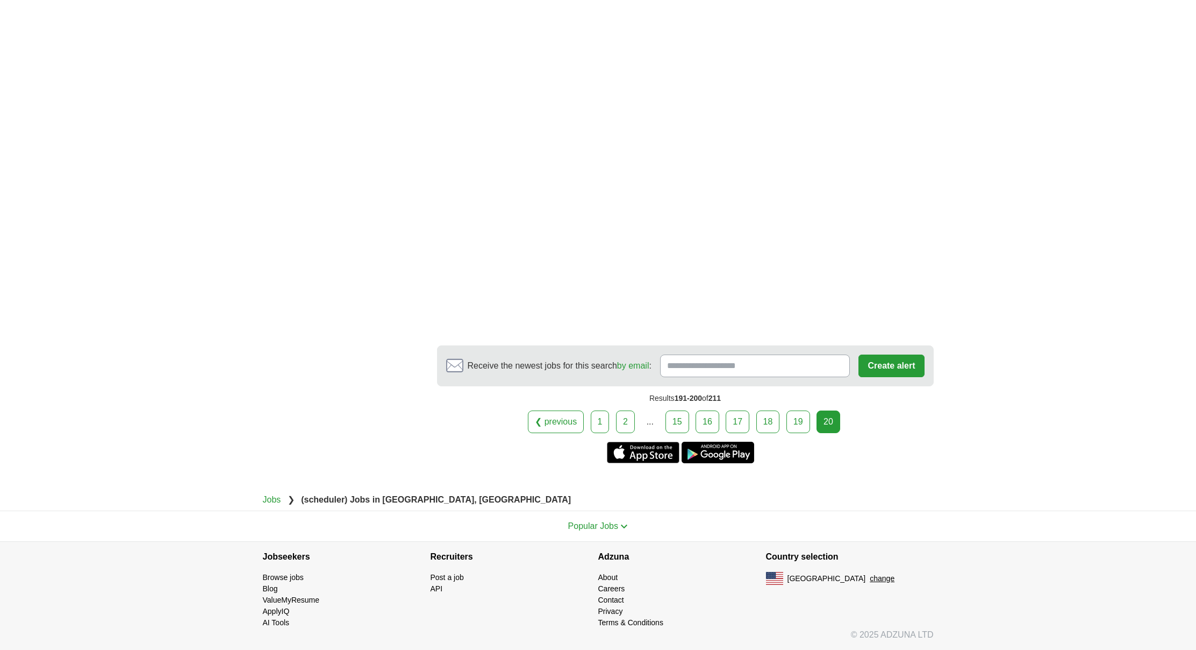
scroll to position [1485, 0]
click at [603, 433] on link "2" at bounding box center [600, 421] width 19 height 23
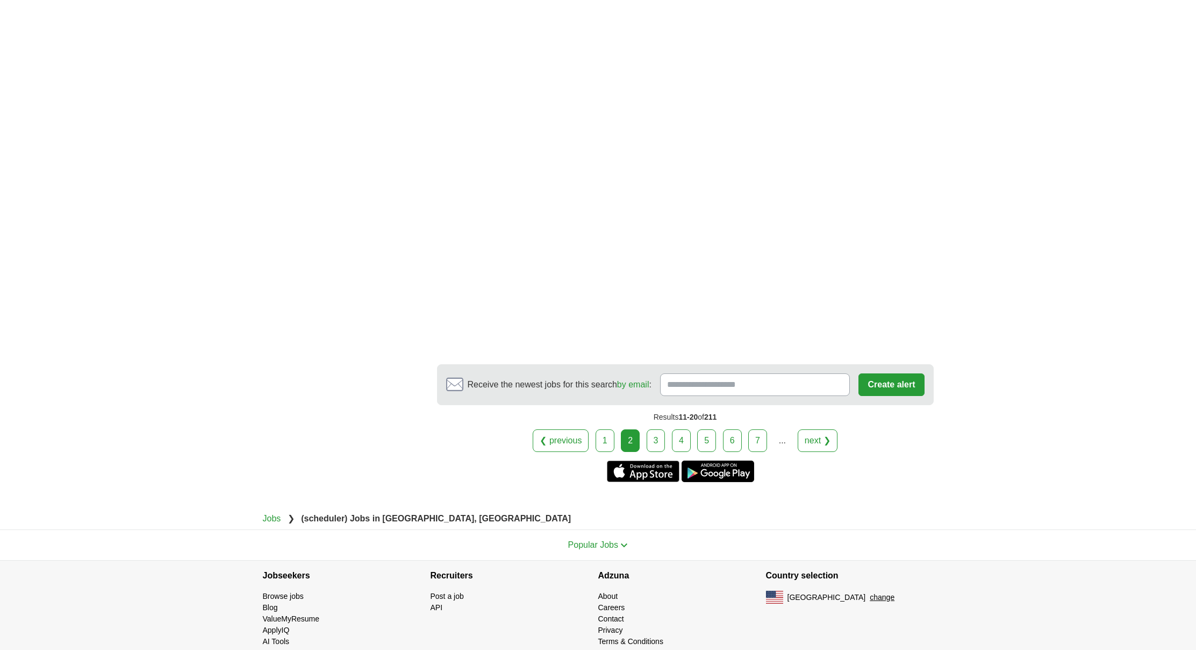
scroll to position [1654, 0]
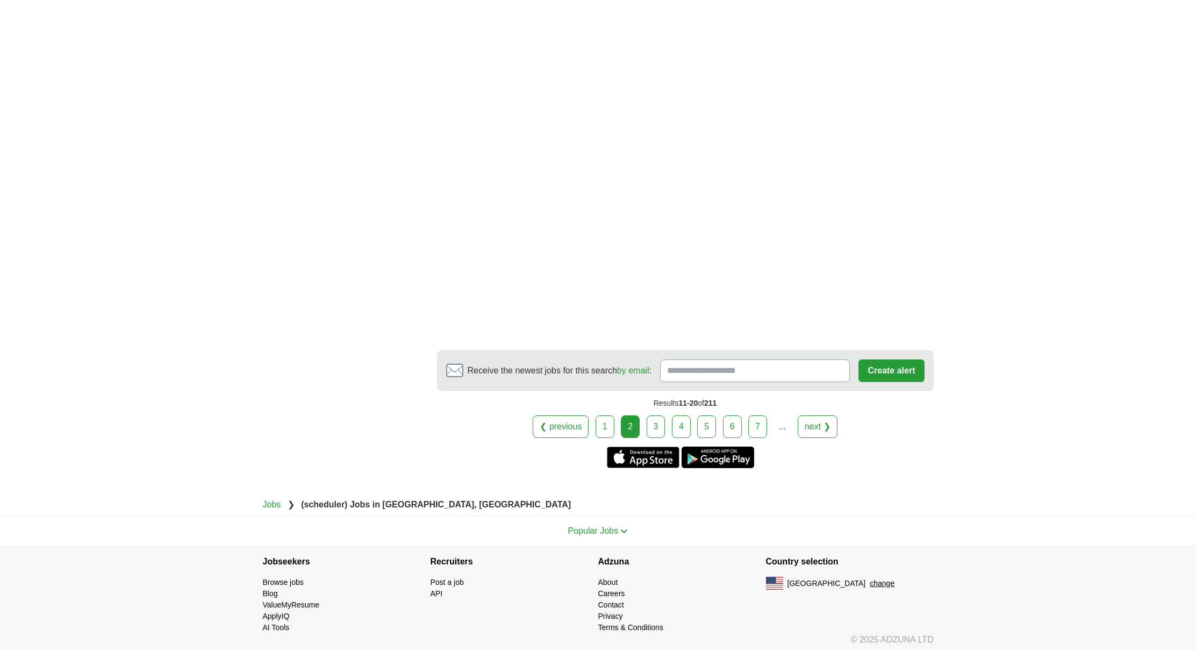
click at [655, 438] on link "3" at bounding box center [656, 426] width 19 height 23
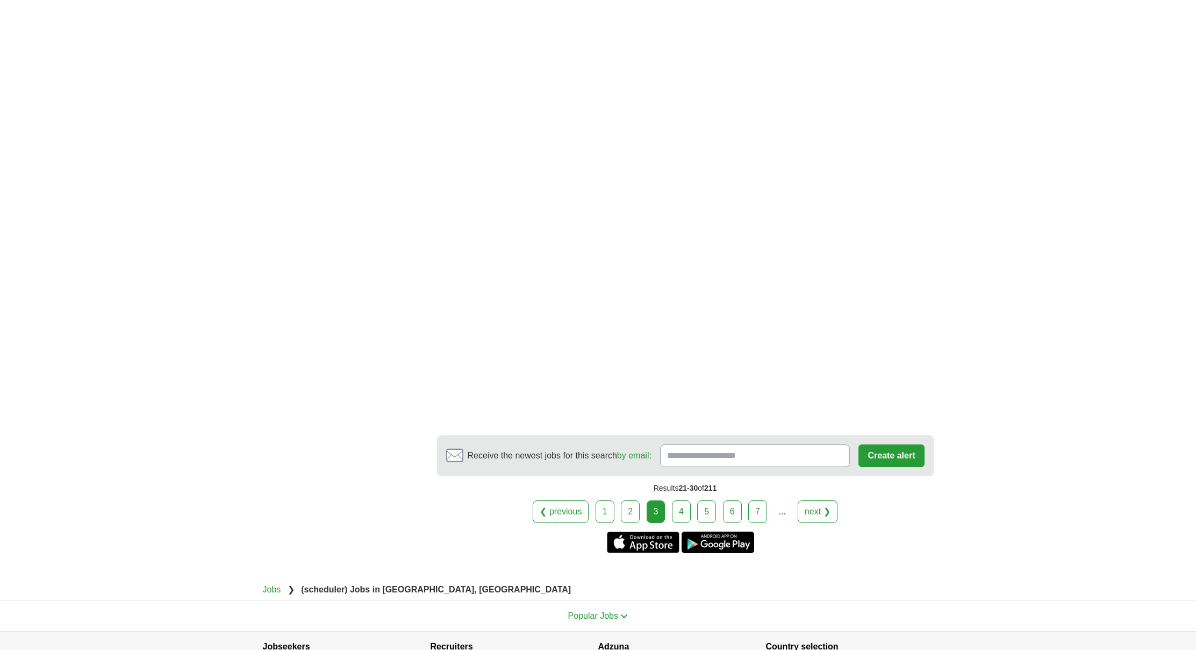
scroll to position [1527, 0]
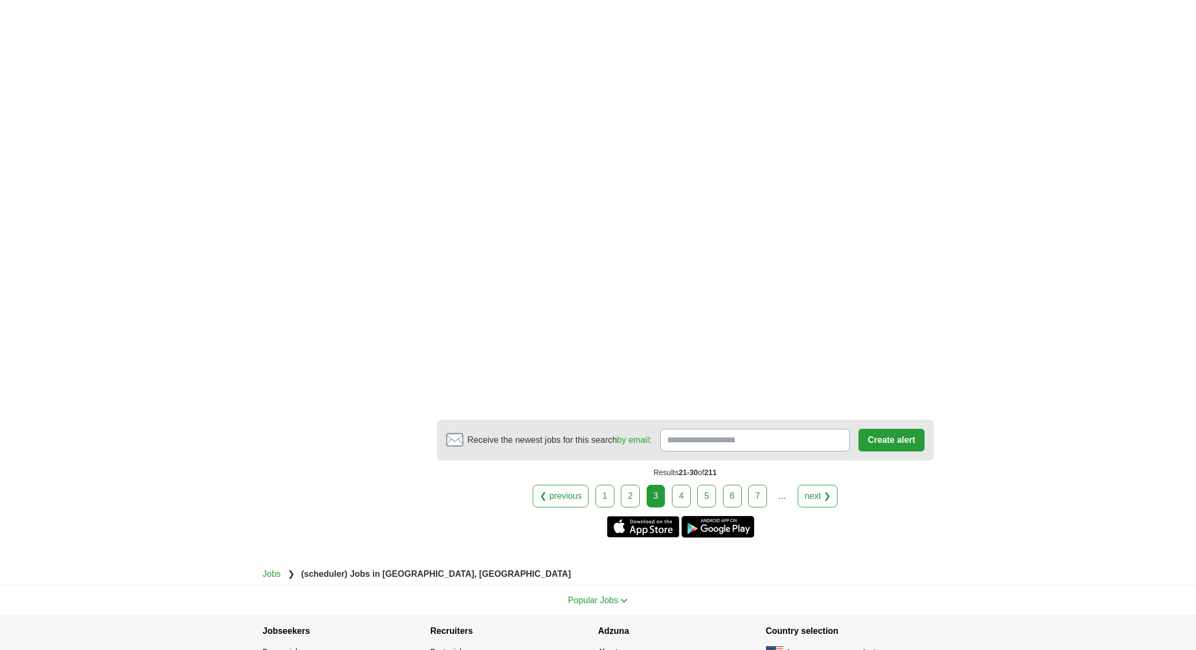
click at [685, 507] on link "4" at bounding box center [681, 495] width 19 height 23
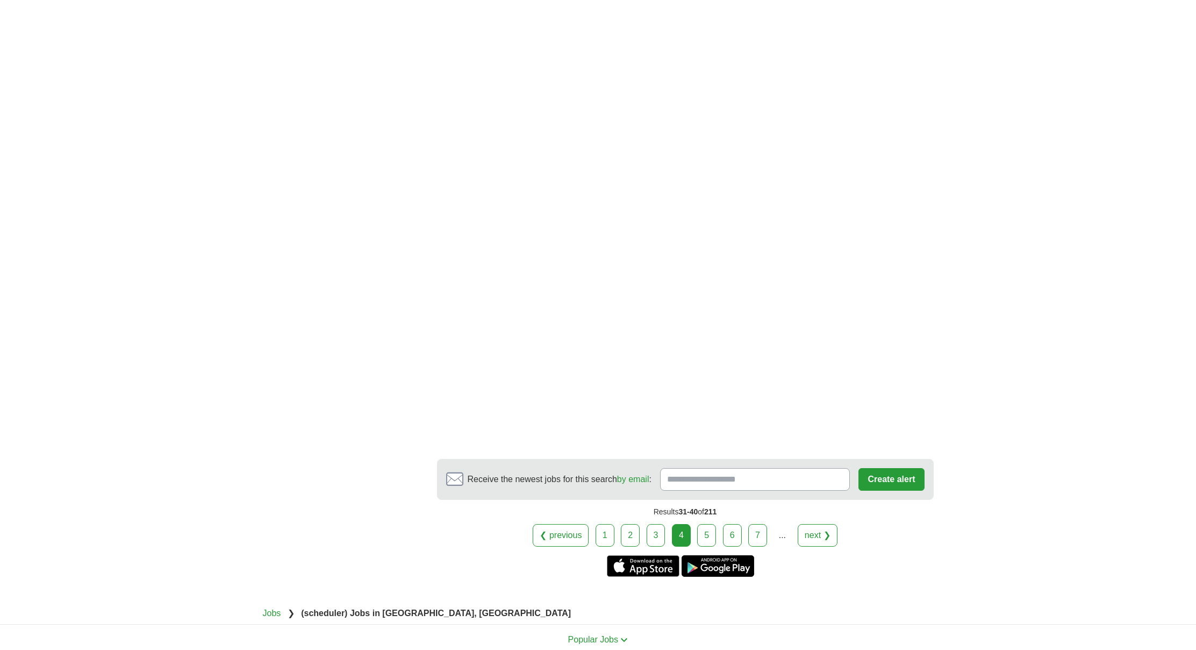
scroll to position [1582, 0]
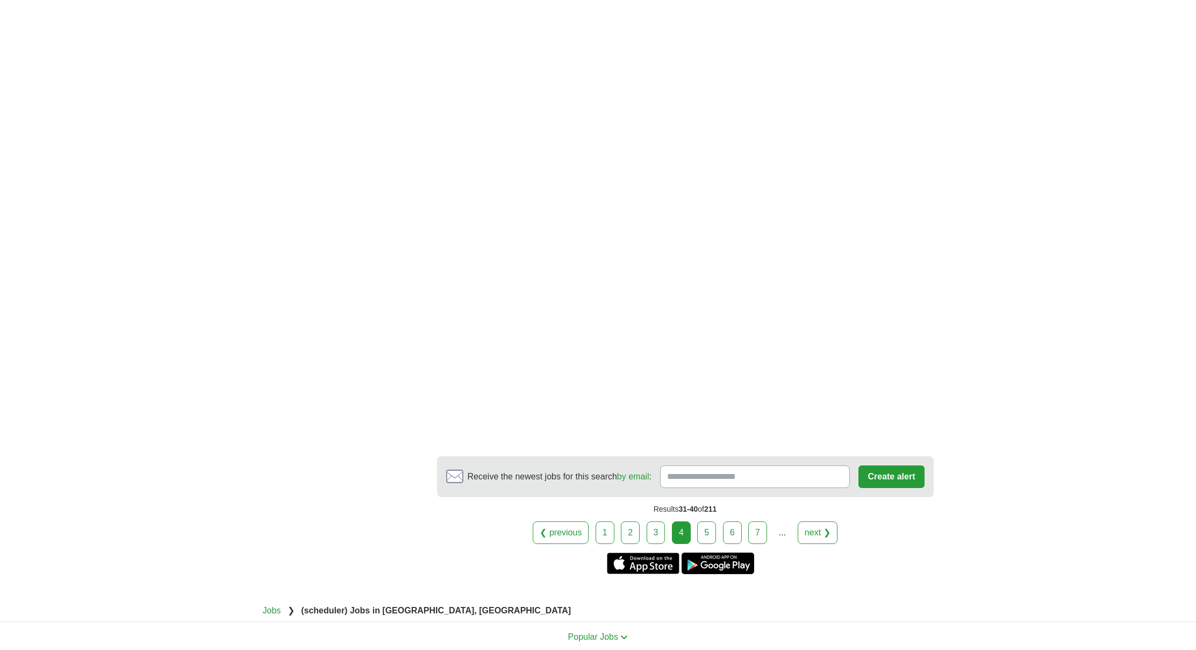
click at [704, 522] on link "5" at bounding box center [706, 532] width 19 height 23
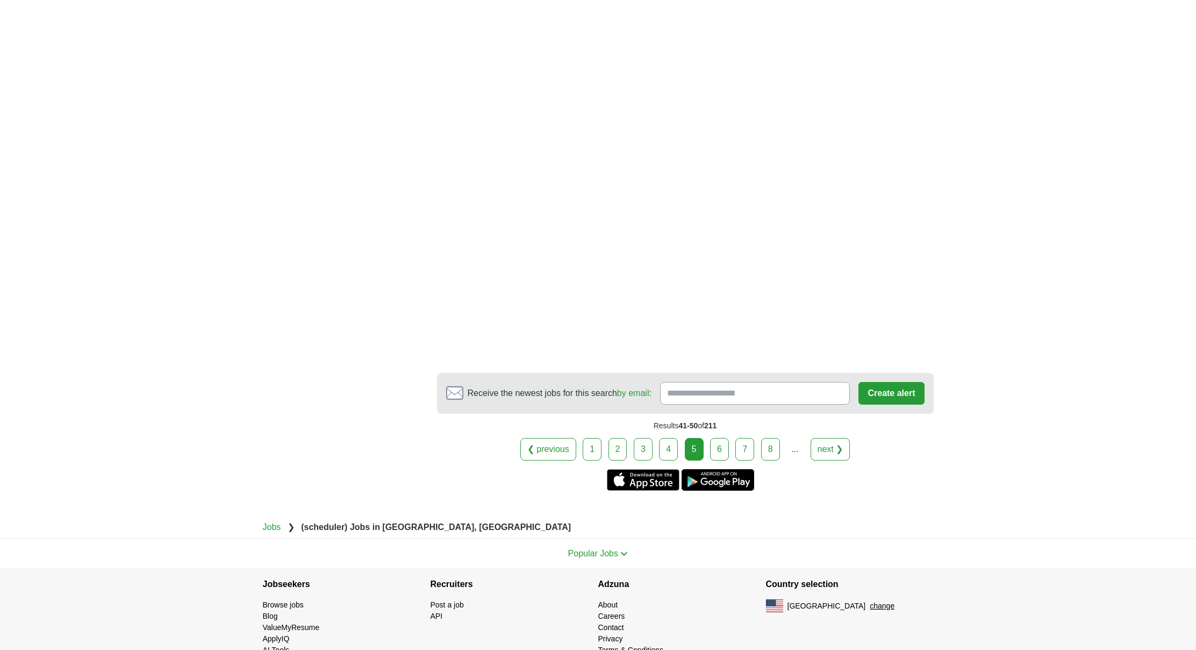
scroll to position [1586, 0]
